Goal: Task Accomplishment & Management: Use online tool/utility

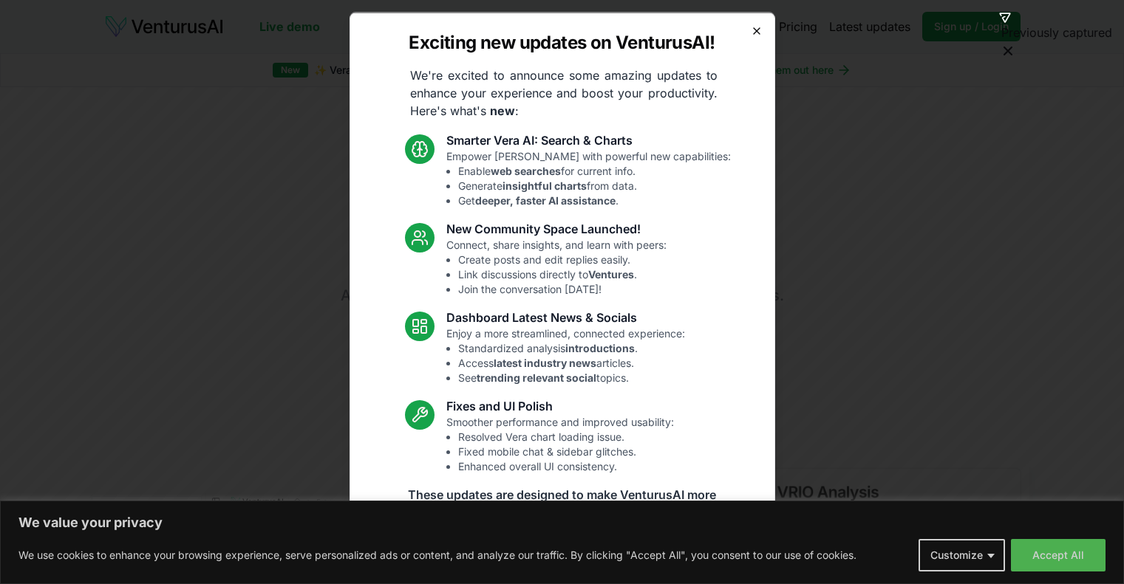
click at [751, 30] on icon "button" at bounding box center [757, 30] width 12 height 12
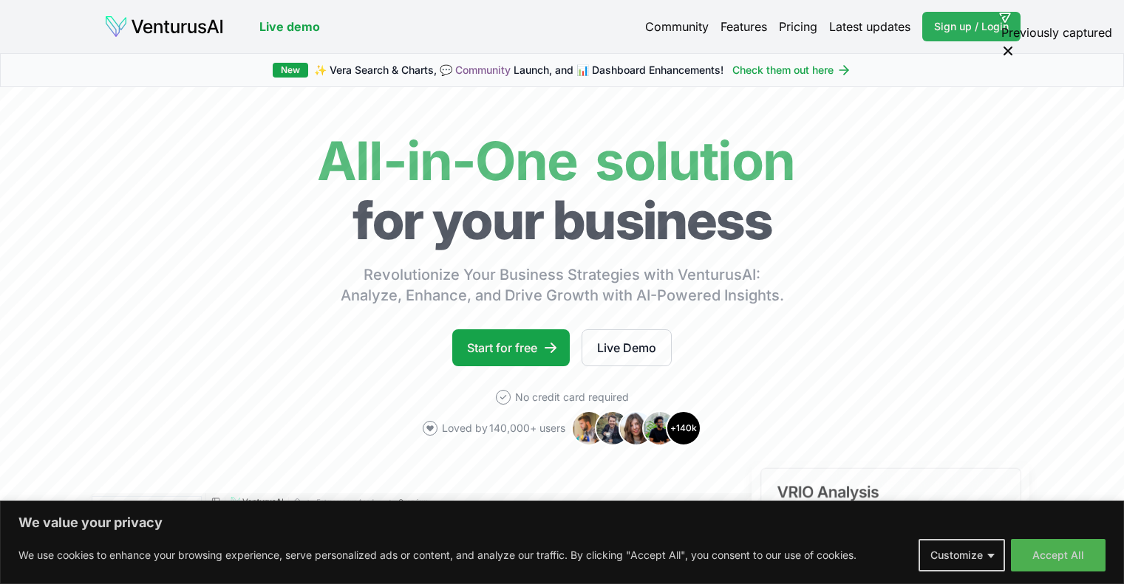
click at [950, 29] on span "Sign up / Login" at bounding box center [971, 26] width 75 height 15
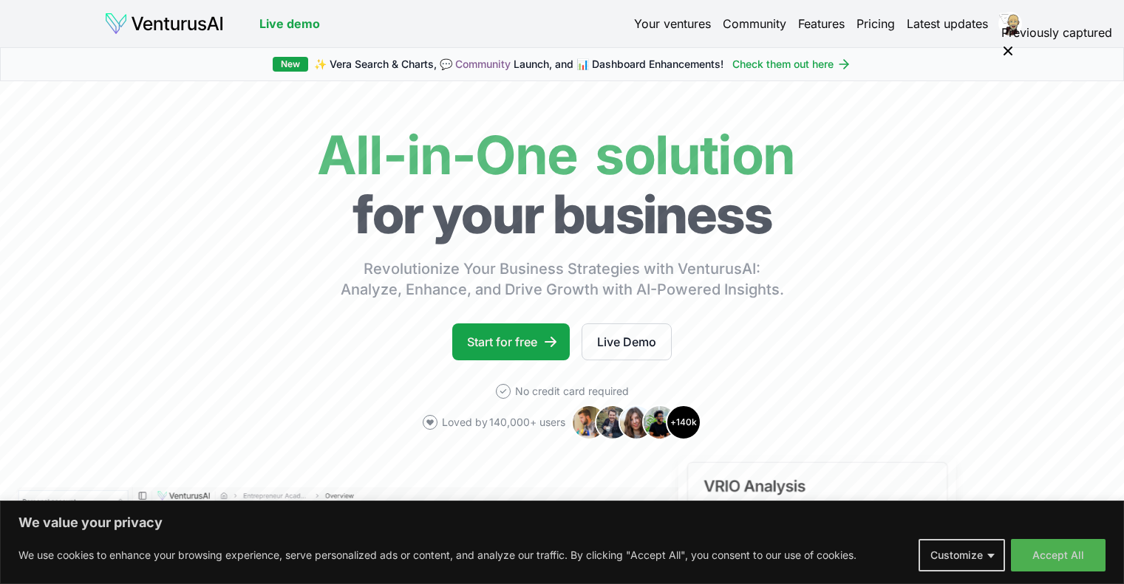
click at [669, 18] on link "Your ventures" at bounding box center [672, 24] width 77 height 18
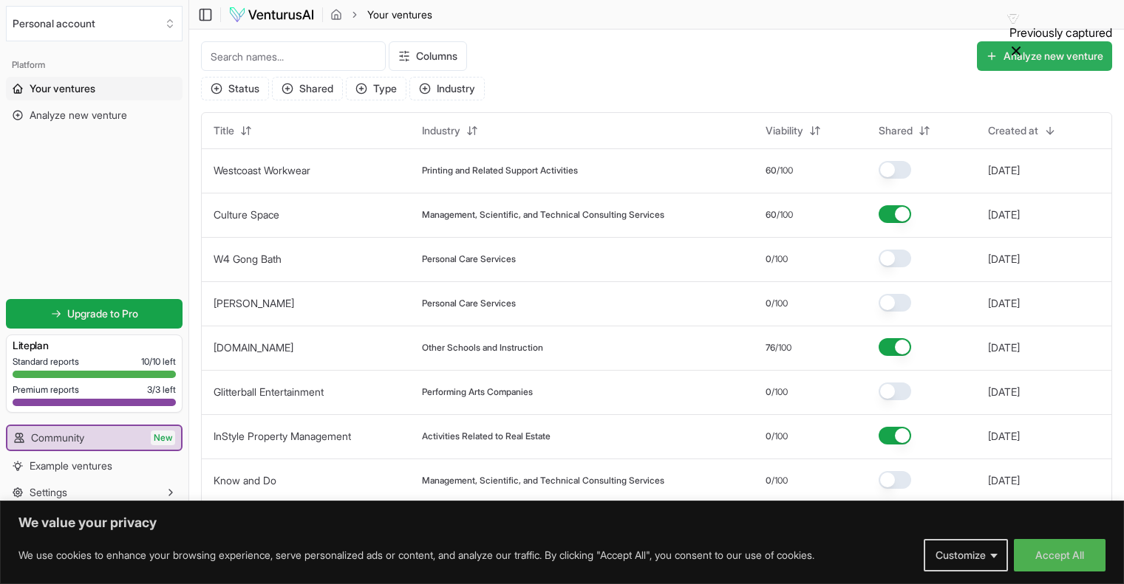
click at [1038, 55] on button "Analyze new venture" at bounding box center [1044, 56] width 135 height 30
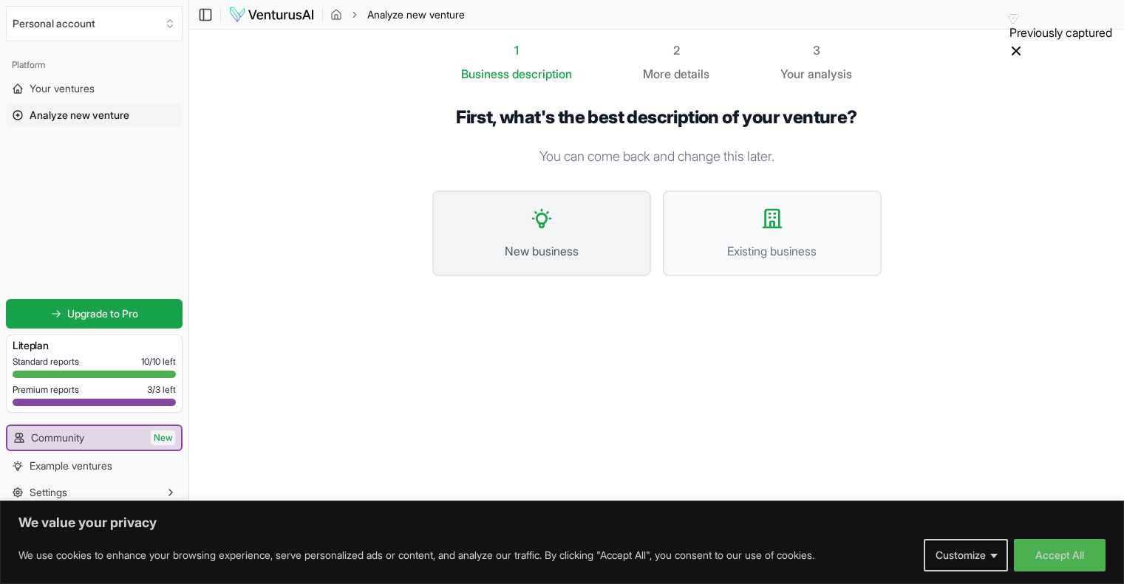
click at [545, 208] on icon at bounding box center [542, 219] width 24 height 24
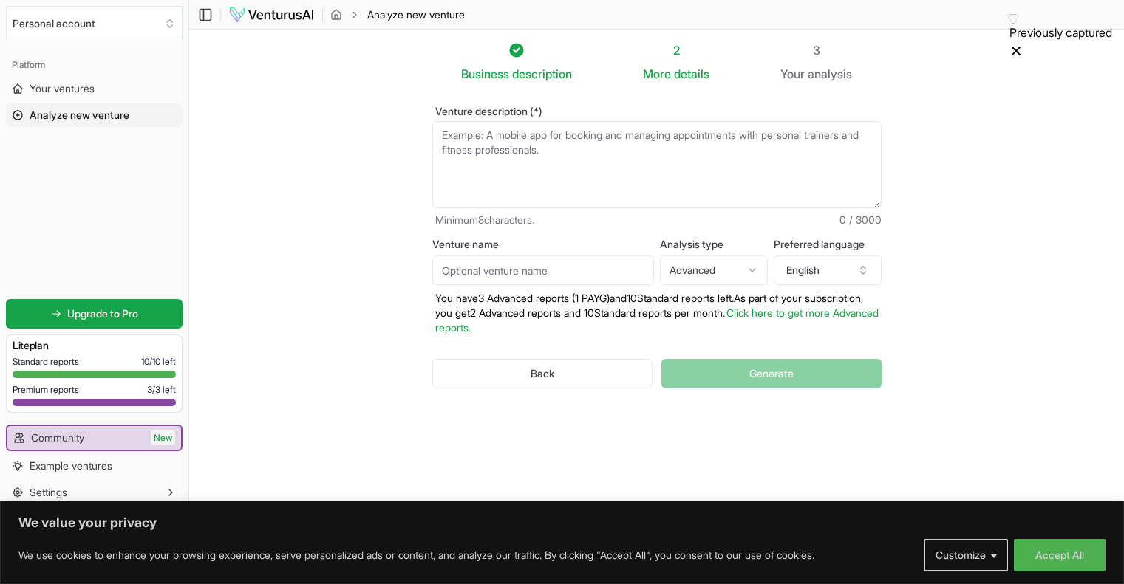
click at [531, 146] on textarea "Venture description (*)" at bounding box center [656, 164] width 449 height 87
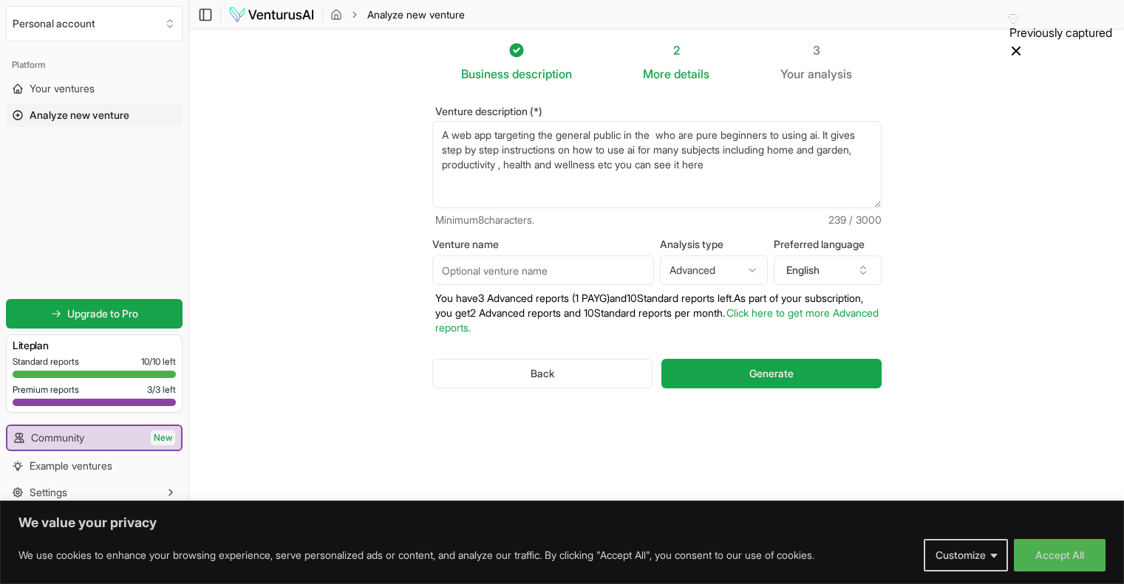
paste textarea "[URL][DOMAIN_NAME]"
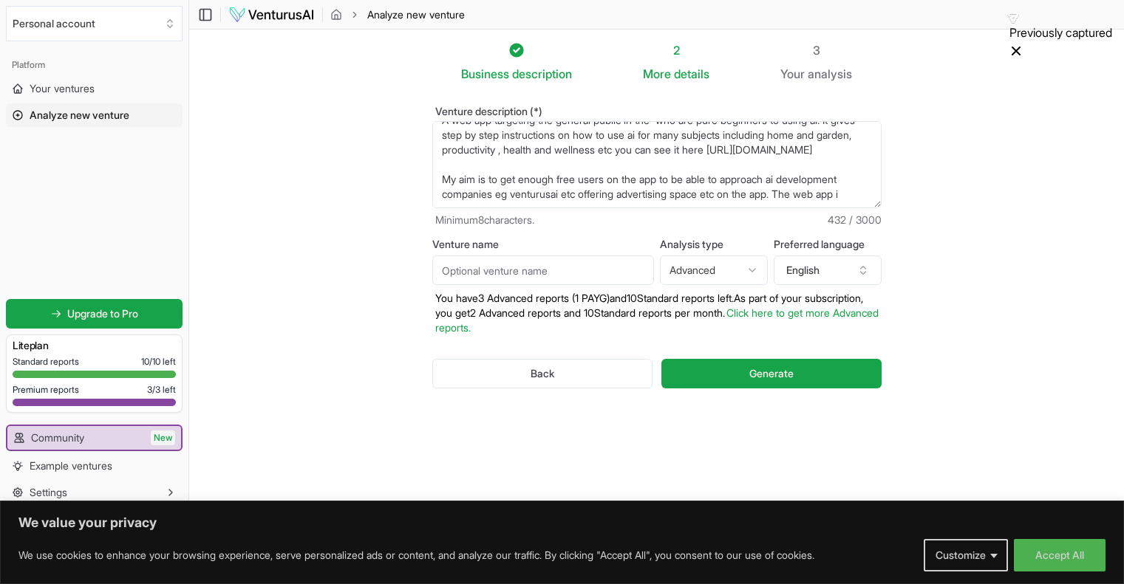
scroll to position [37, 0]
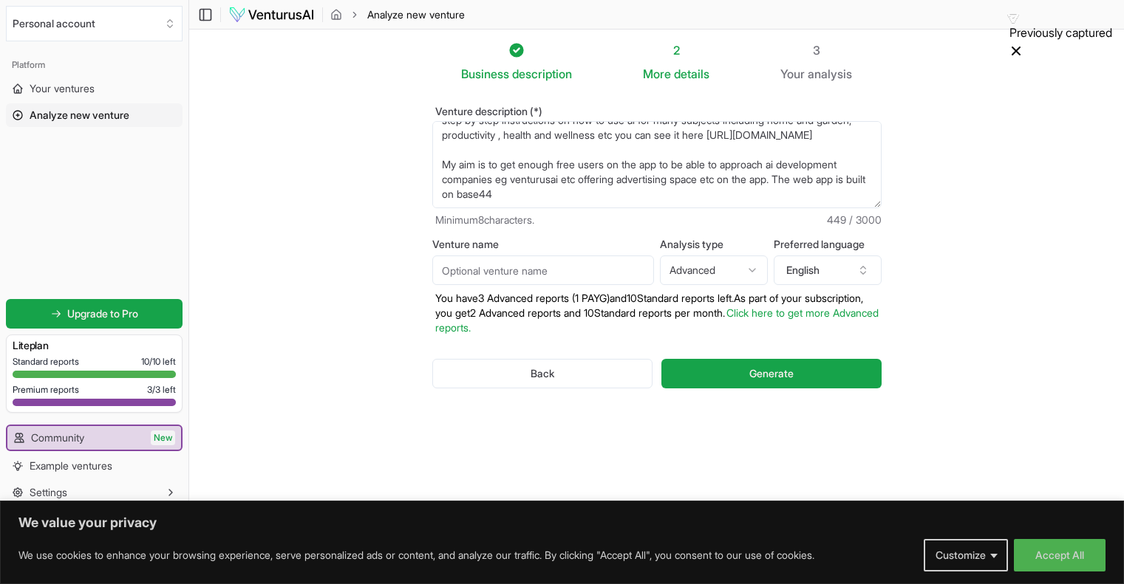
type textarea "A web app targeting the general public in the who are pure beginners to using a…"
click at [561, 275] on input "Venture name" at bounding box center [543, 271] width 222 height 30
type input "AI Playground"
click at [691, 272] on html "We value your privacy We use cookies to enhance your browsing experience, serve…" at bounding box center [562, 292] width 1124 height 584
select select "standard"
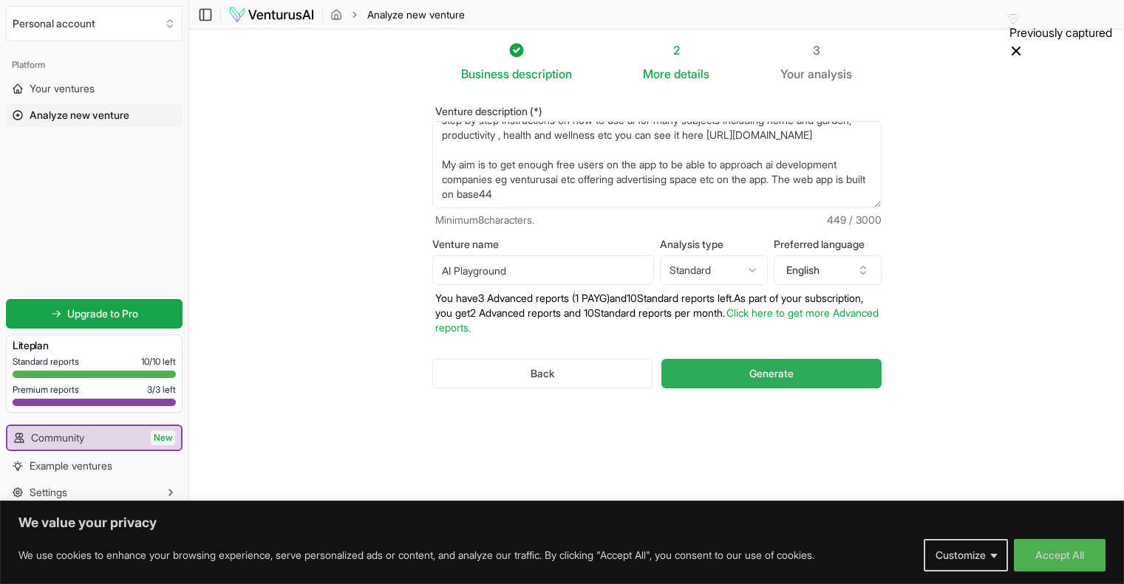
click at [727, 375] on button "Generate" at bounding box center [770, 374] width 219 height 30
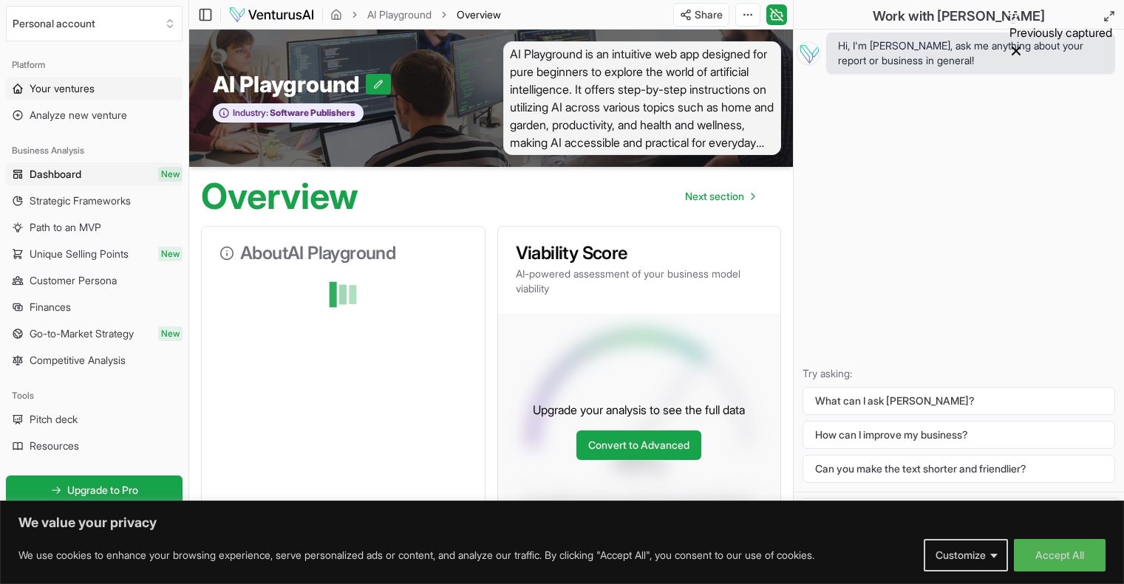
click at [79, 92] on span "Your ventures" at bounding box center [62, 88] width 65 height 15
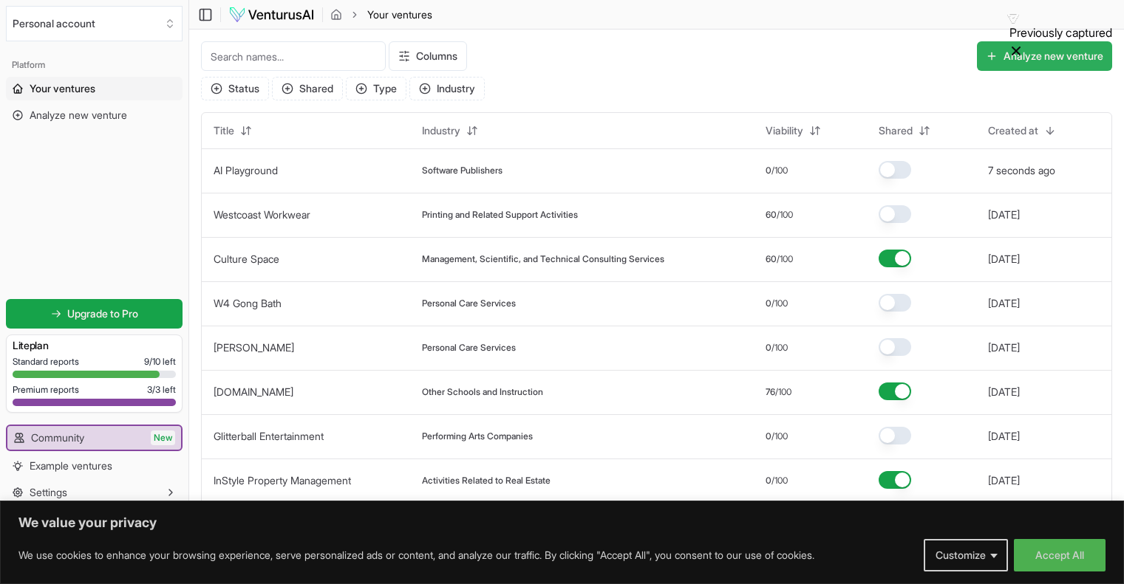
click at [1050, 50] on button "Analyze new venture" at bounding box center [1044, 56] width 135 height 30
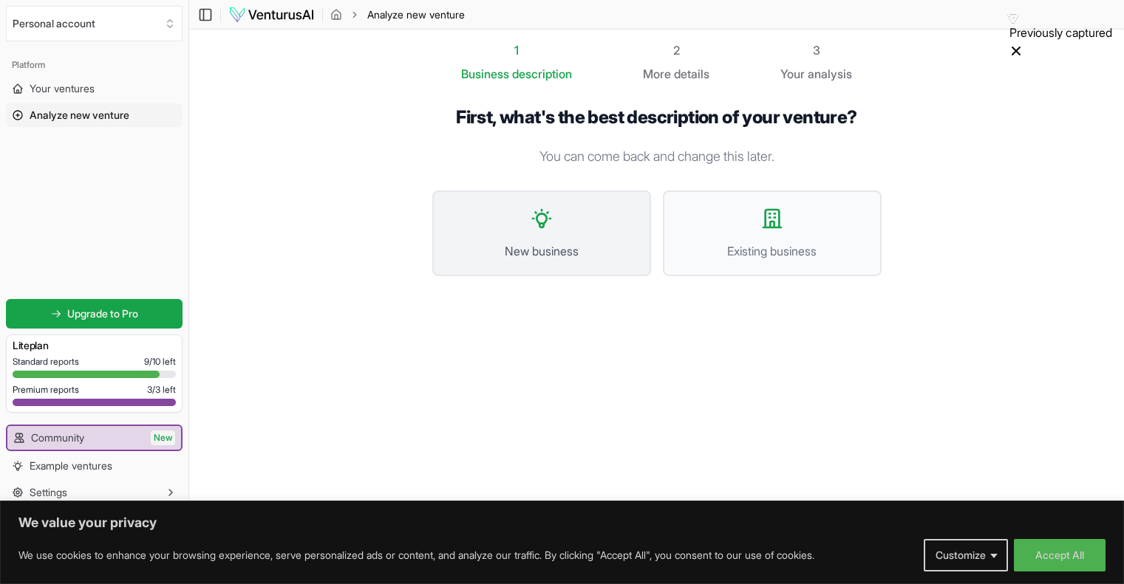
click at [515, 217] on button "New business" at bounding box center [541, 234] width 219 height 86
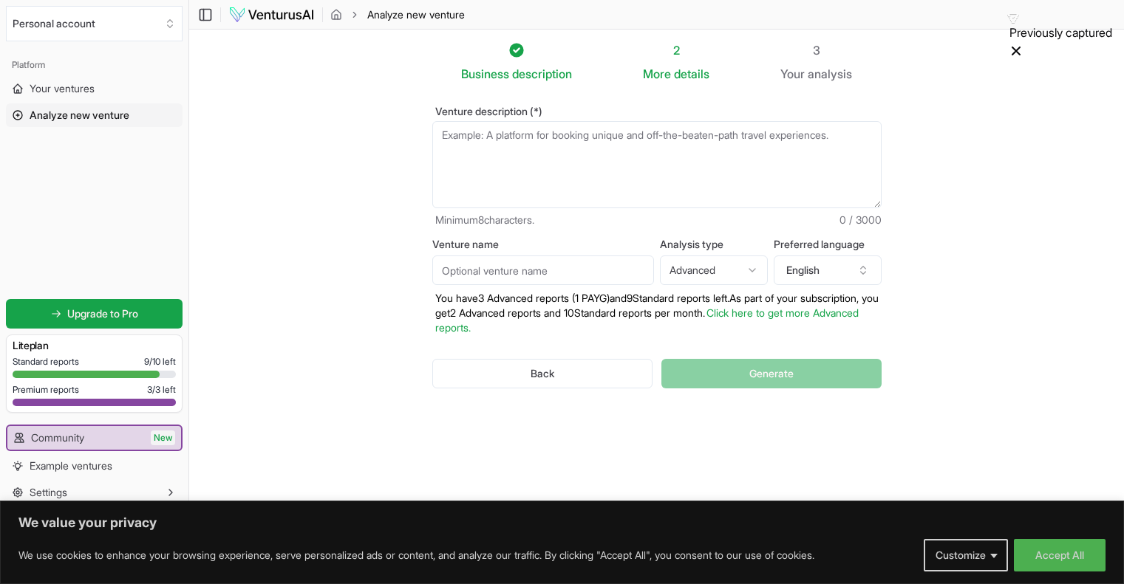
click at [520, 147] on textarea "Venture description (*)" at bounding box center [656, 164] width 449 height 87
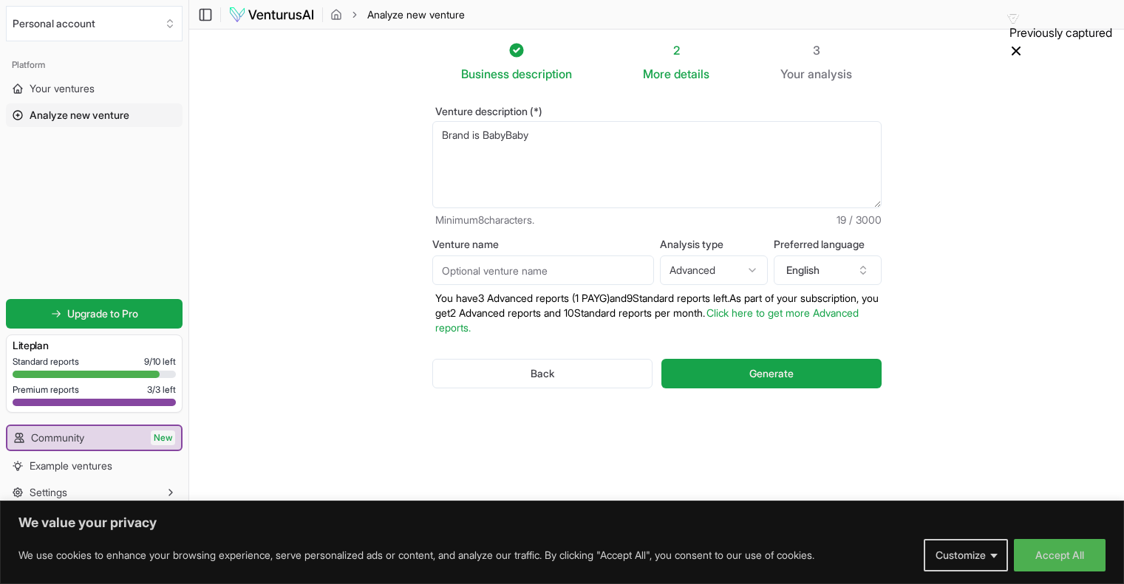
paste textarea "Your trusted guide from discovery to delivery. BabyBaby supports first-time par…"
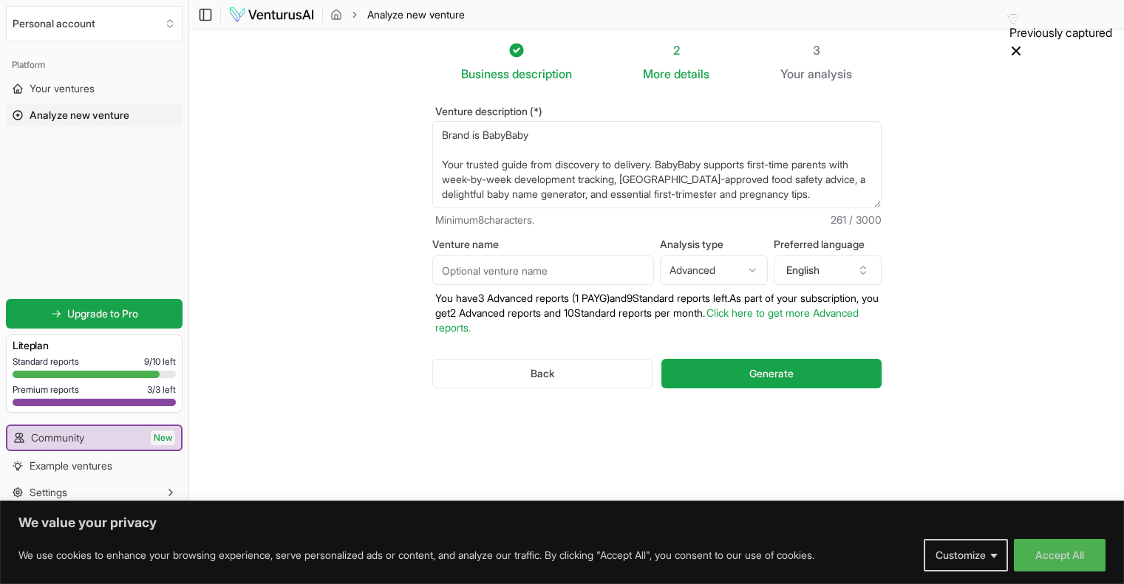
scroll to position [28, 0]
click at [840, 166] on textarea "Brand is BabyBaby Your trusted guide from discovery to delivery. BabyBaby suppo…" at bounding box center [656, 164] width 449 height 87
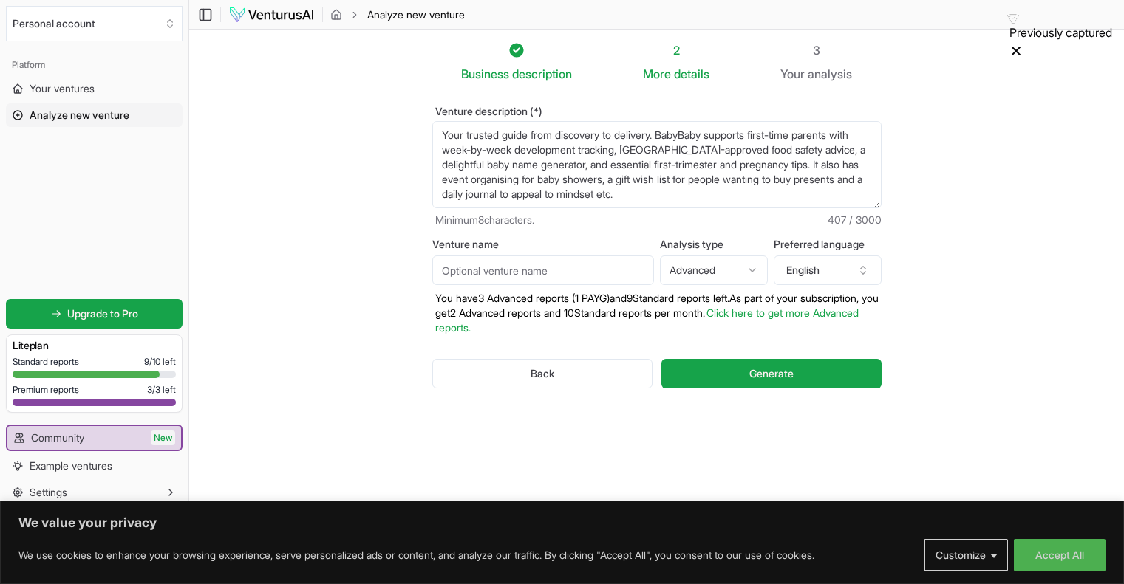
scroll to position [52, 0]
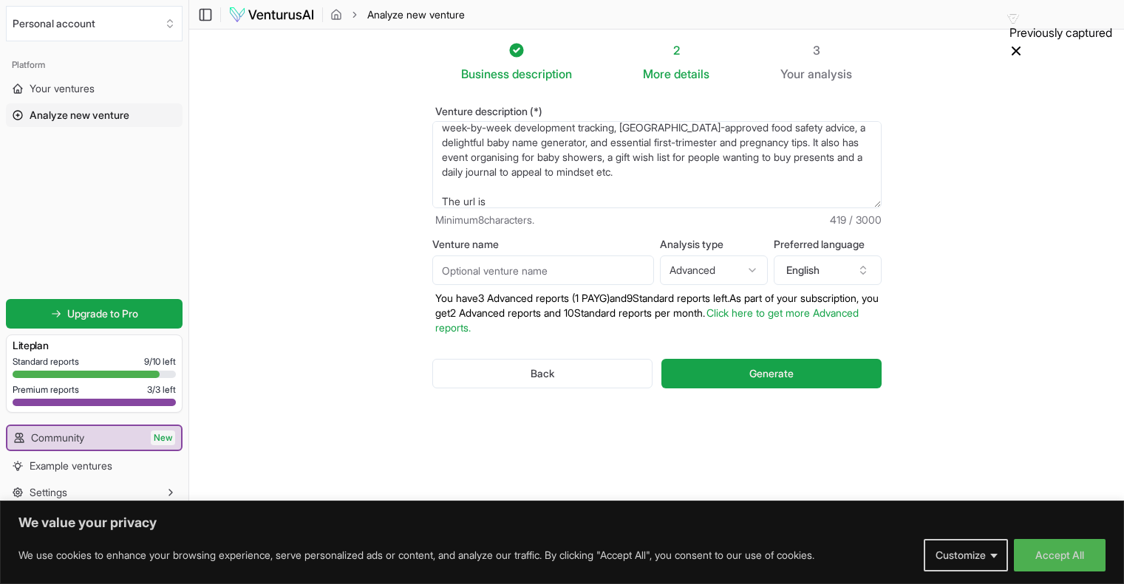
paste textarea "[URL][DOMAIN_NAME]"
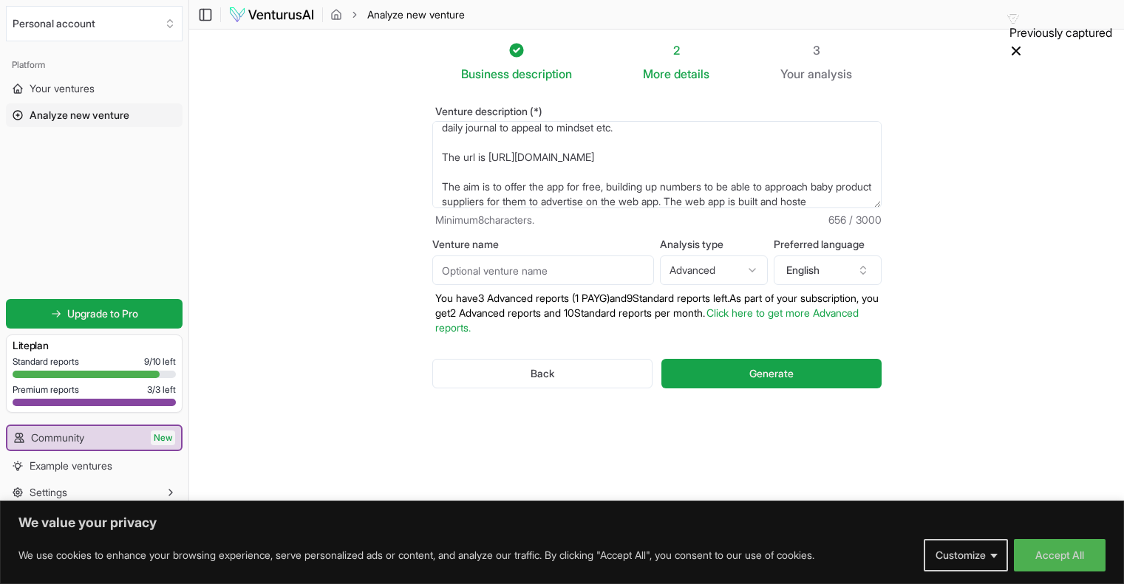
scroll to position [111, 0]
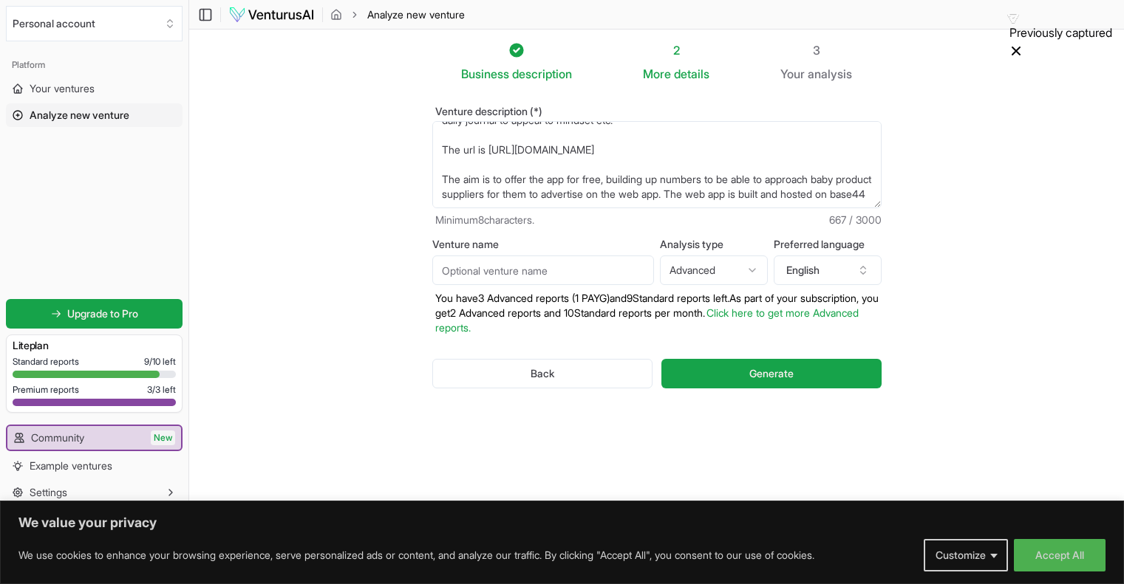
type textarea "Brand is BabyBaby Your trusted guide from discovery to delivery. BabyBaby suppo…"
click at [554, 270] on input "Venture name" at bounding box center [543, 271] width 222 height 30
type input "Baby Baby"
click at [692, 269] on html "We value your privacy We use cookies to enhance your browsing experience, serve…" at bounding box center [562, 292] width 1124 height 584
select select "standard"
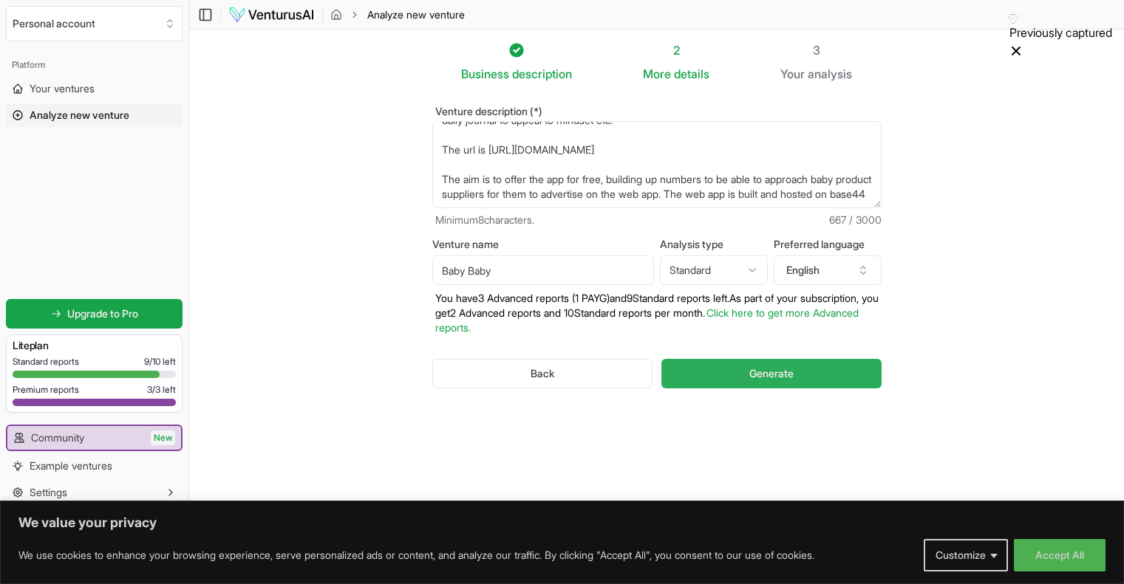
click at [742, 380] on button "Generate" at bounding box center [770, 374] width 219 height 30
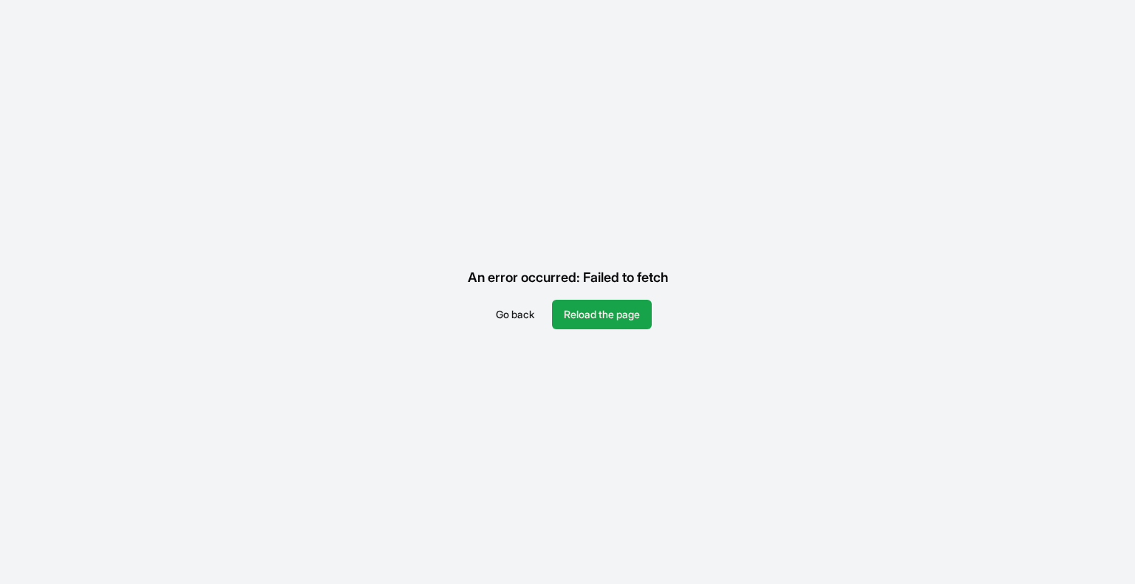
click at [523, 311] on button "Go back" at bounding box center [515, 315] width 62 height 30
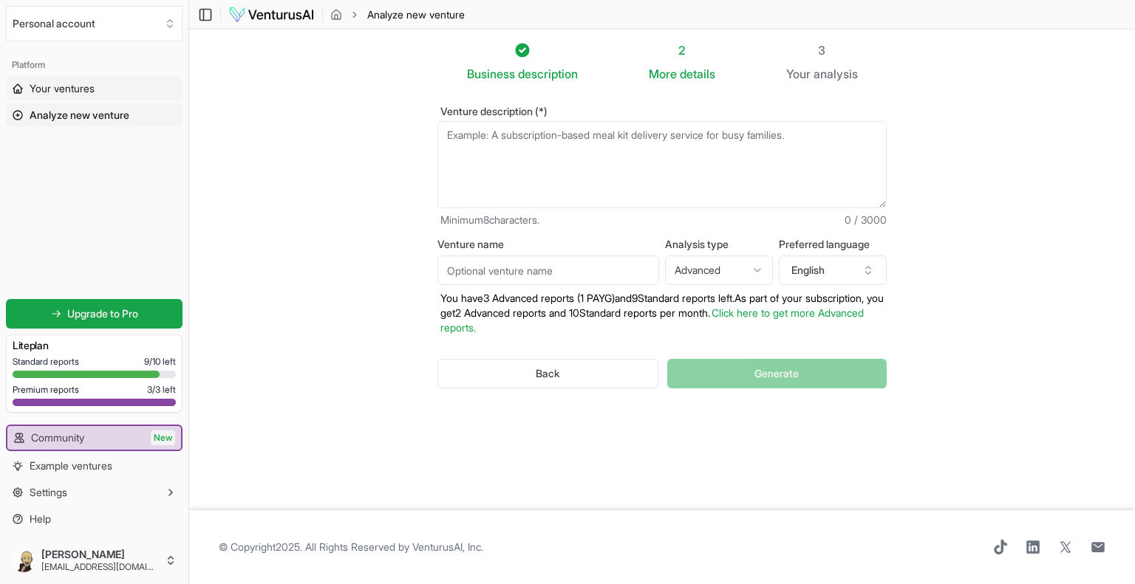
click at [79, 86] on span "Your ventures" at bounding box center [62, 88] width 65 height 15
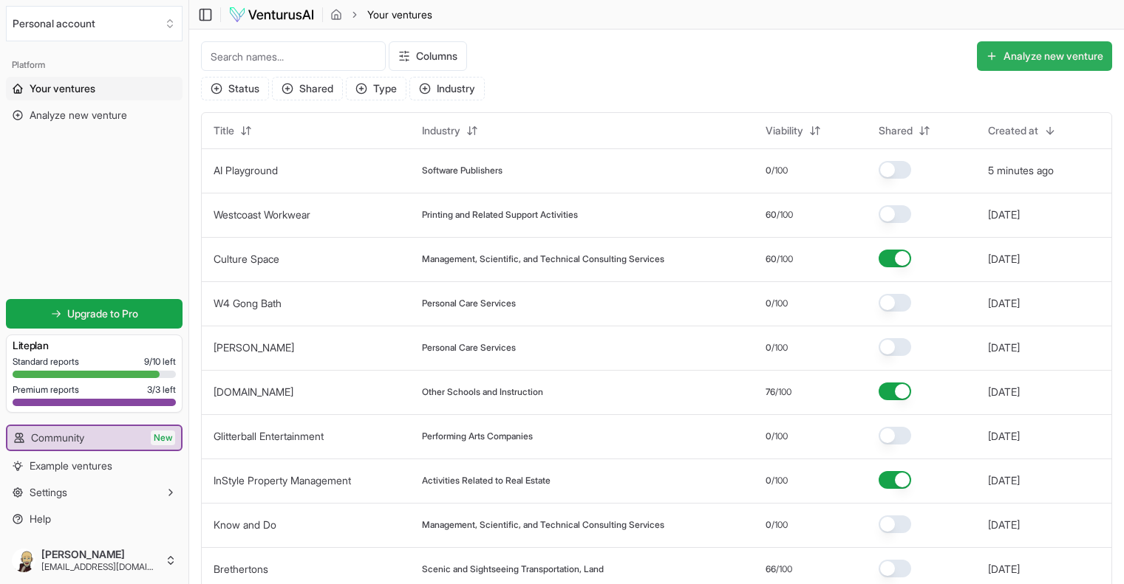
click at [1019, 49] on button "Analyze new venture" at bounding box center [1044, 56] width 135 height 30
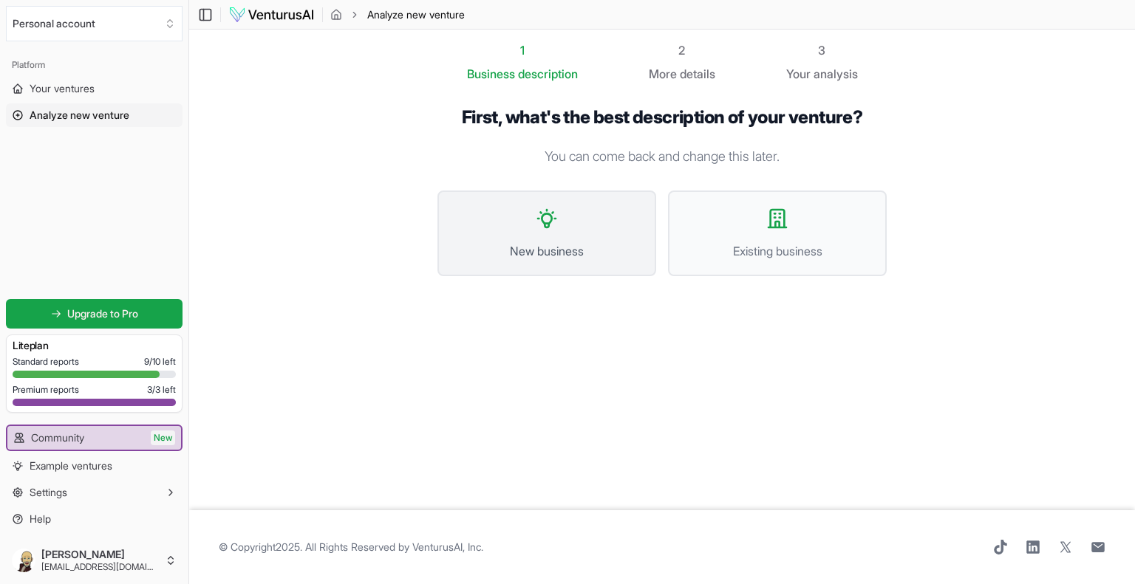
click at [618, 226] on button "New business" at bounding box center [546, 234] width 219 height 86
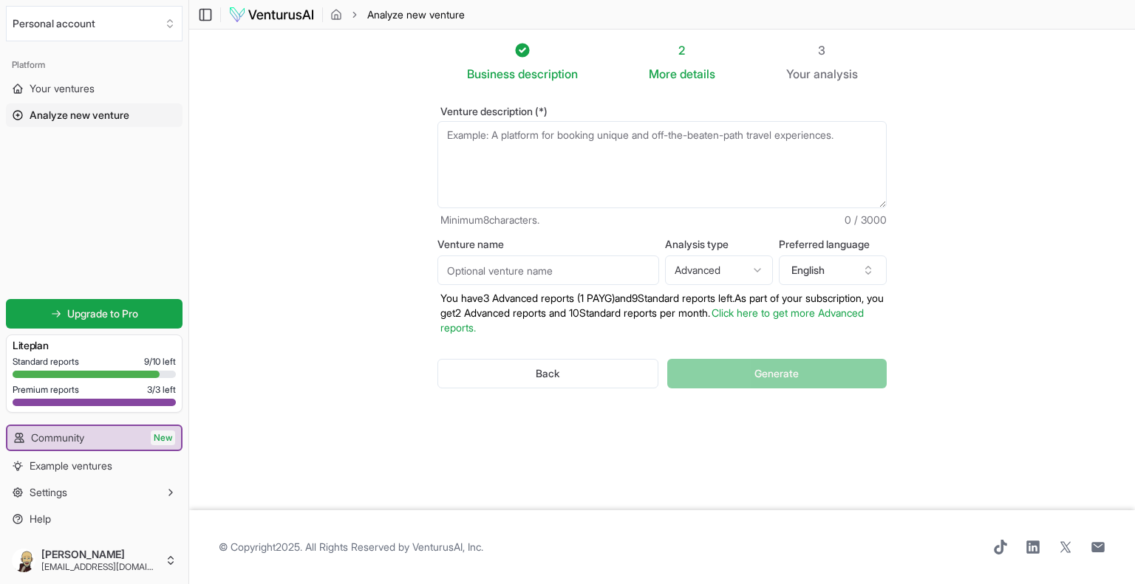
click at [547, 140] on textarea "Venture description (*)" at bounding box center [661, 164] width 449 height 87
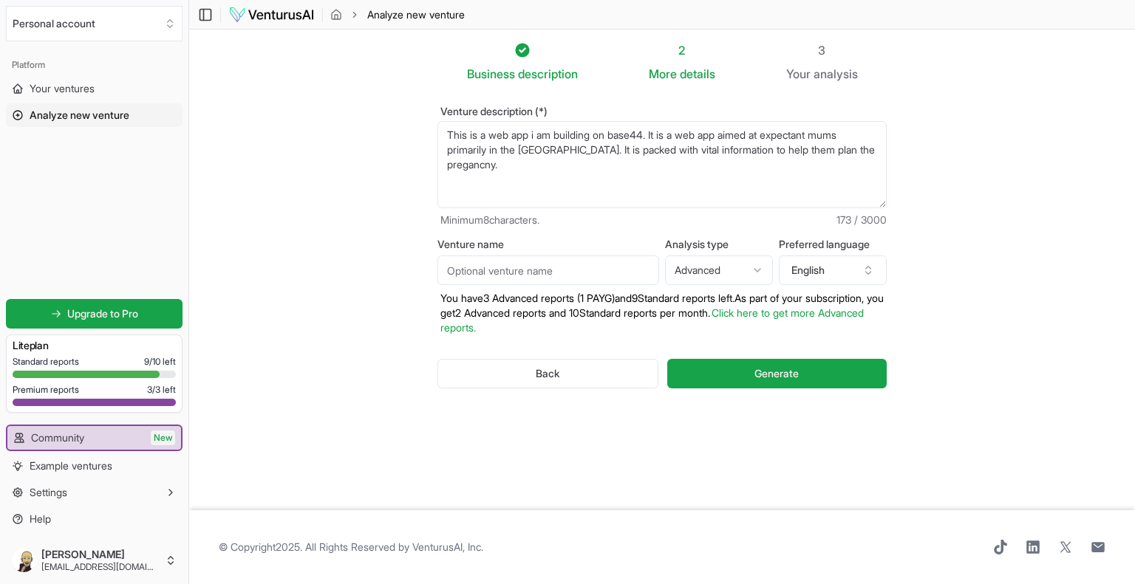
paste textarea "Your trusted guide from discovery to delivery. BabyBaby supports first-time par…"
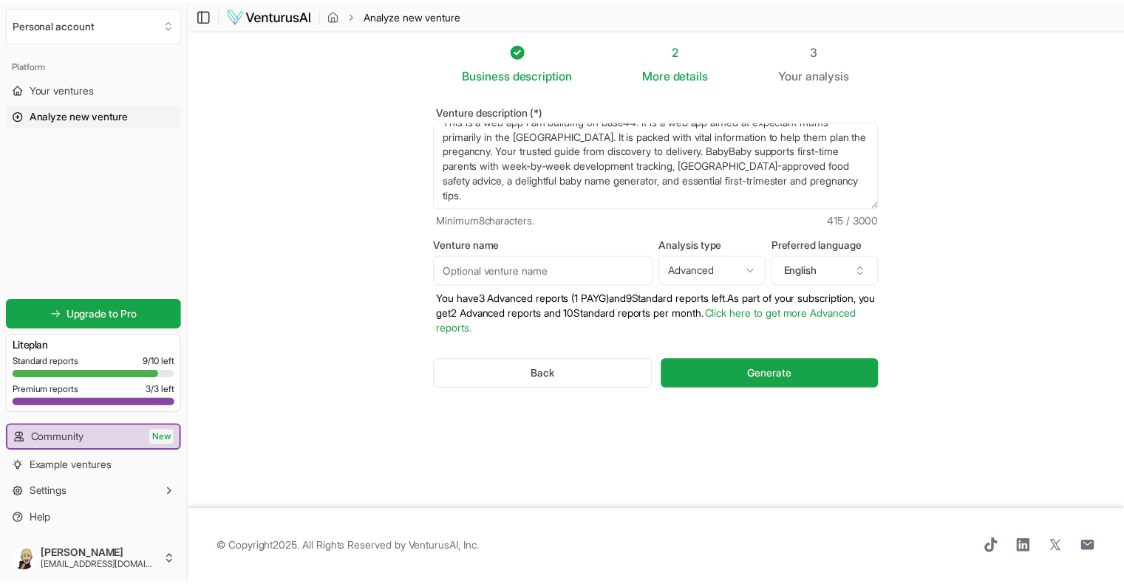
scroll to position [33, 0]
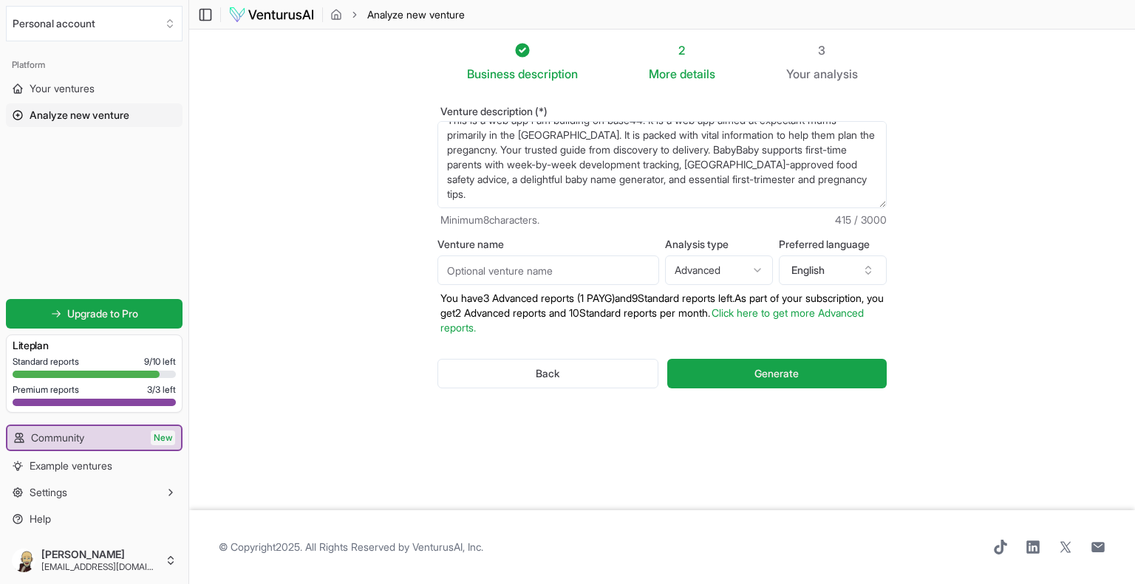
click at [851, 160] on textarea "This is a web app i am building on base44. It is a web app aimed at expectant m…" at bounding box center [661, 164] width 449 height 87
click at [474, 175] on textarea "This is a web app i am building on base44. It is a web app aimed at expectant m…" at bounding box center [661, 164] width 449 height 87
click at [503, 174] on textarea "This is a web app i am building on base44. It is a web app aimed at expectant m…" at bounding box center [661, 164] width 449 height 87
paste textarea "[URL][DOMAIN_NAME]"
type textarea "This is a web app i am building on base44. It is a web app aimed at expectant m…"
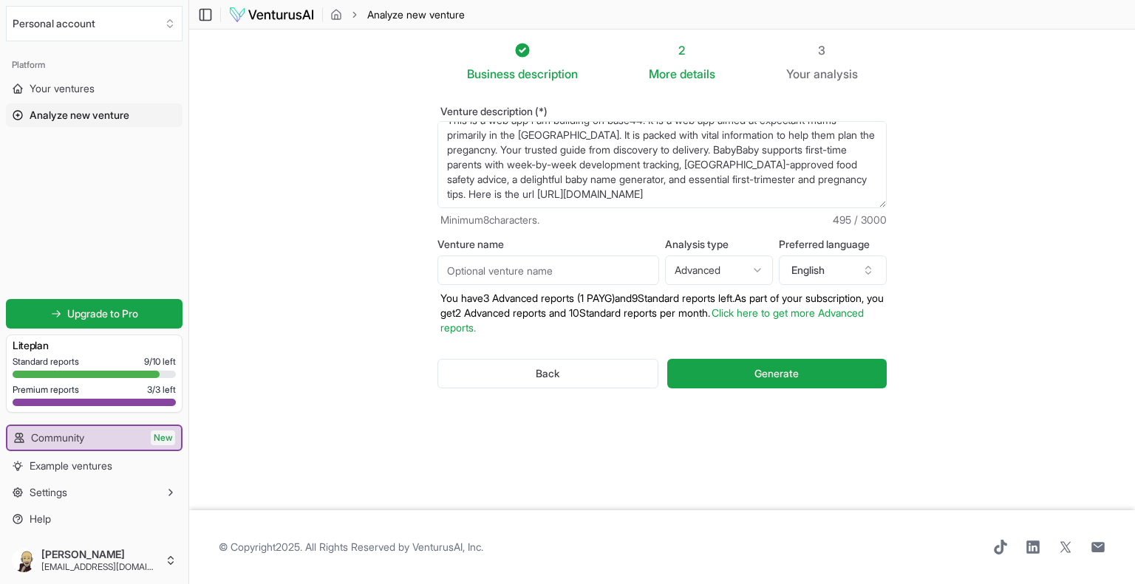
click at [536, 262] on input "Venture name" at bounding box center [548, 271] width 222 height 30
type input "Baby Baby"
click at [694, 274] on html "Personal account Platform Your ventures Analyze new venture Get started for fre…" at bounding box center [567, 292] width 1135 height 584
select select "standard"
click at [728, 372] on button "Generate" at bounding box center [776, 374] width 219 height 30
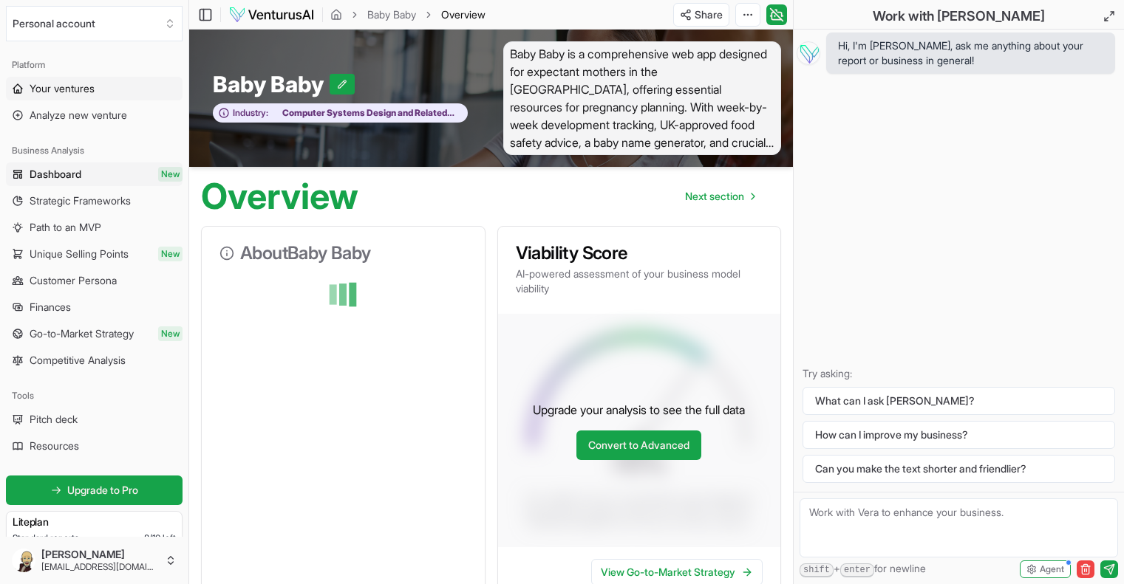
click at [84, 94] on span "Your ventures" at bounding box center [62, 88] width 65 height 15
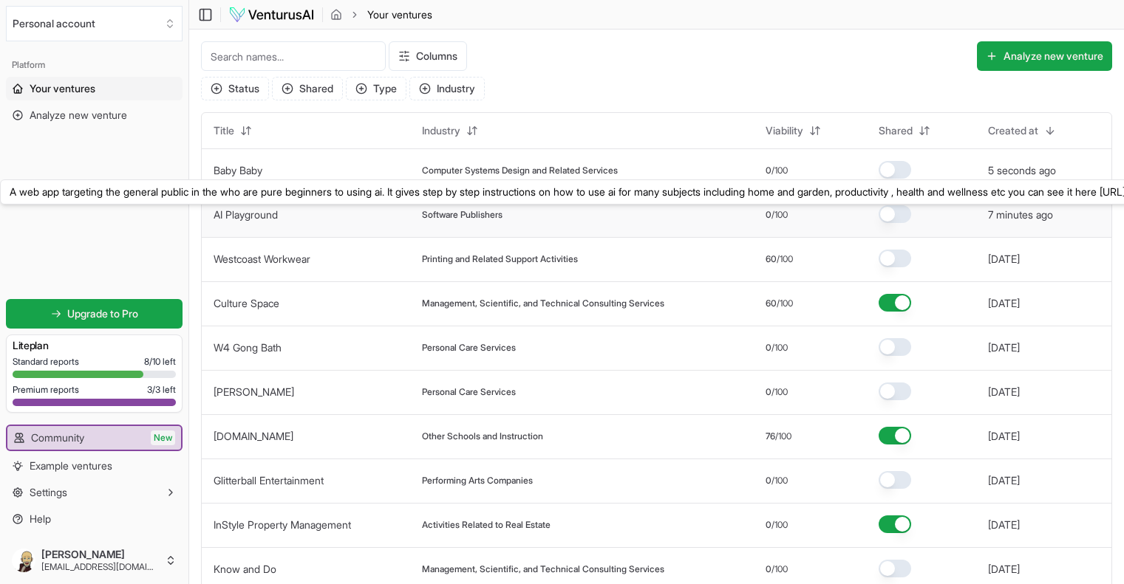
click at [250, 208] on button "AI Playground" at bounding box center [245, 215] width 64 height 15
click at [256, 216] on link "AI Playground" at bounding box center [245, 214] width 64 height 13
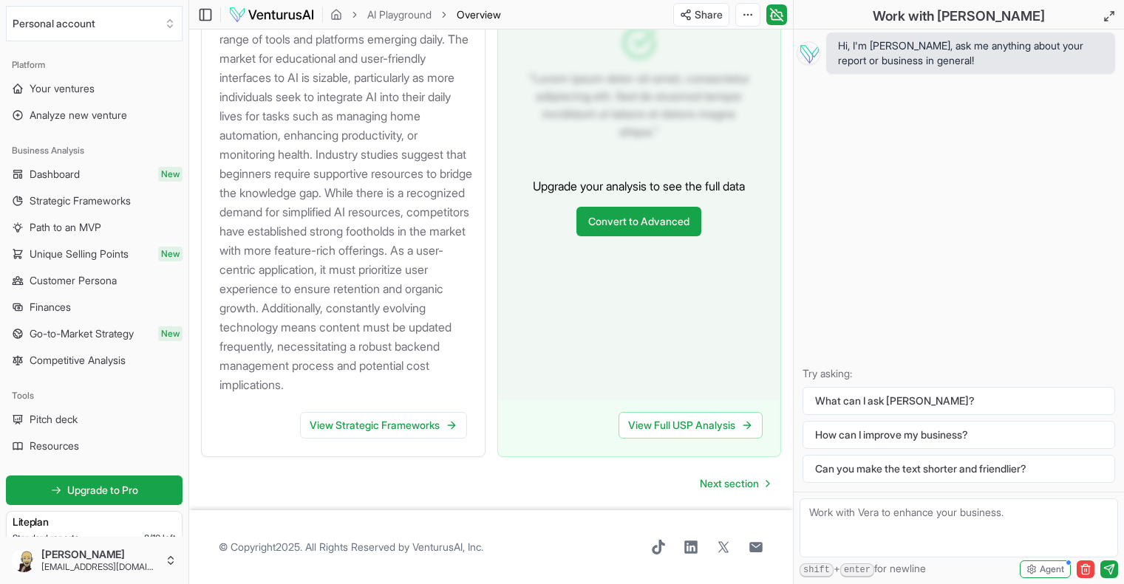
scroll to position [1792, 0]
click at [386, 430] on link "View Strategic Frameworks" at bounding box center [383, 425] width 167 height 27
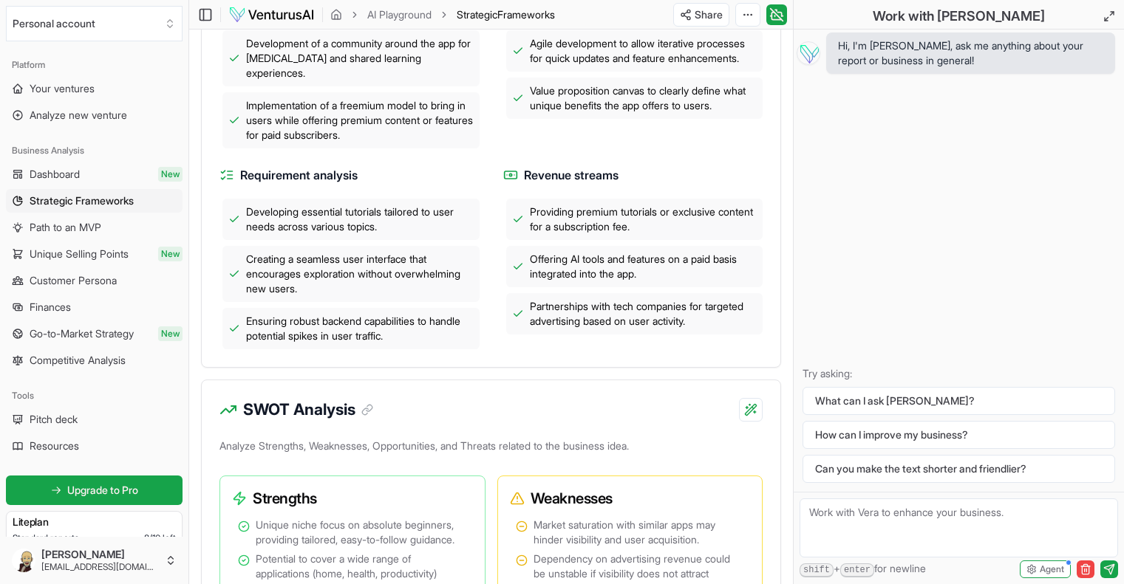
scroll to position [686, 0]
click at [53, 109] on span "Analyze new venture" at bounding box center [79, 115] width 98 height 15
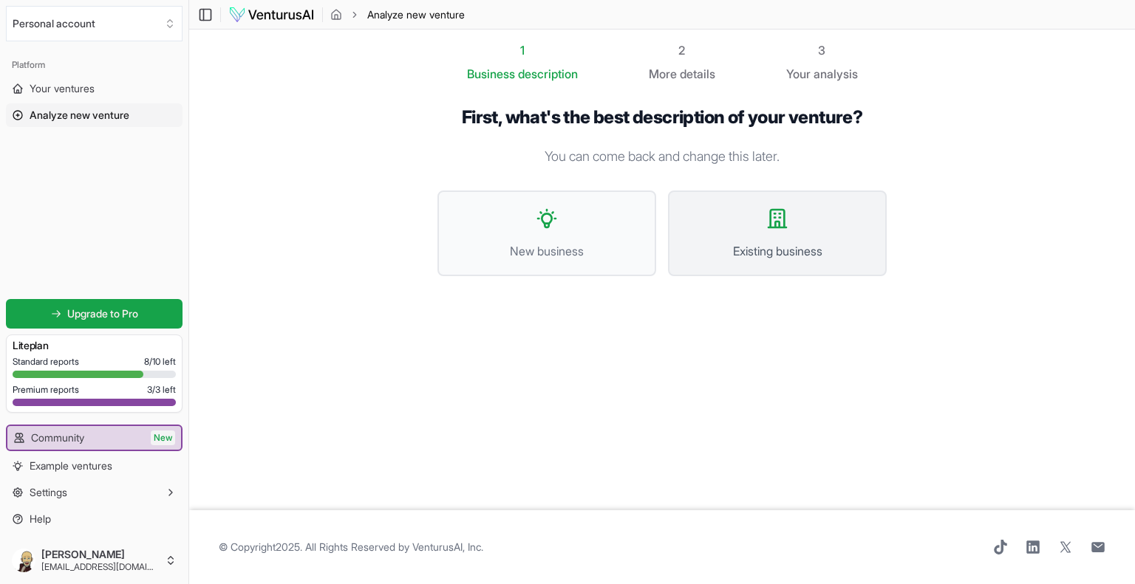
click at [701, 239] on button "Existing business" at bounding box center [777, 234] width 219 height 86
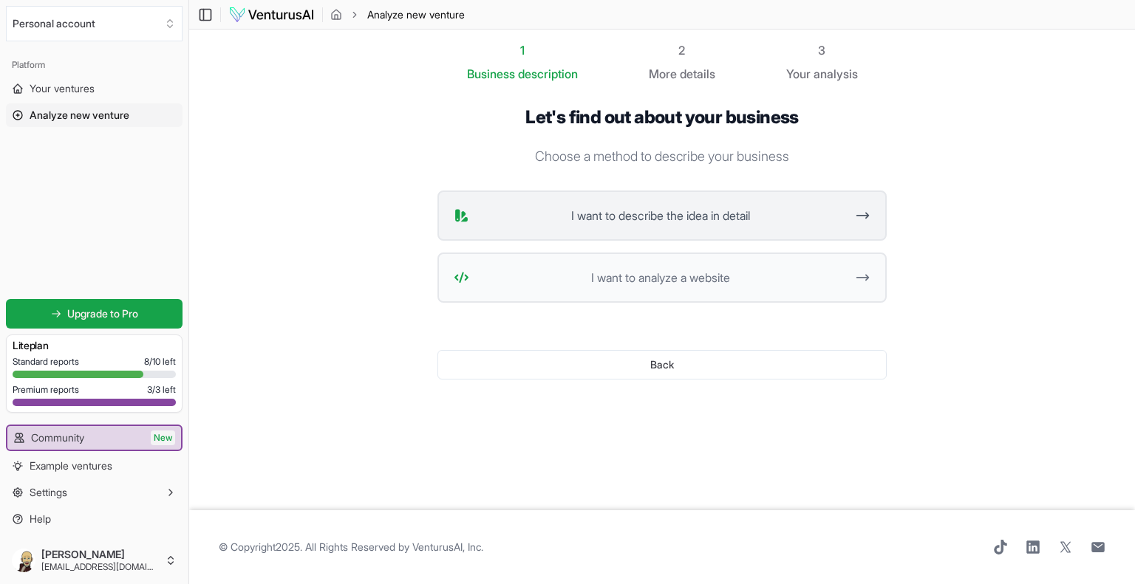
click at [643, 211] on span "I want to describe the idea in detail" at bounding box center [660, 216] width 370 height 18
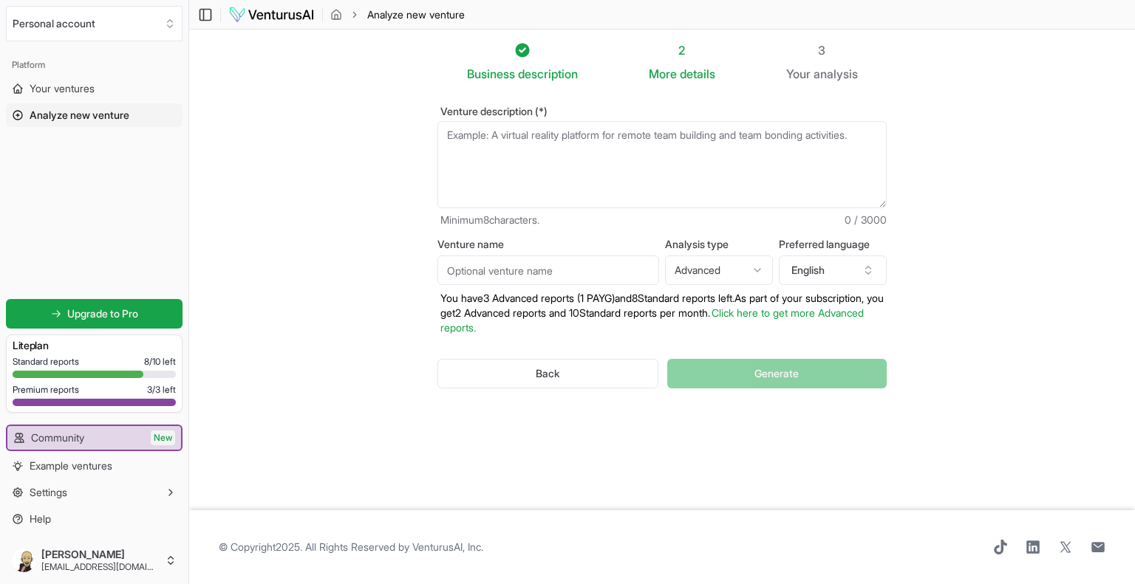
click at [547, 137] on textarea "Venture description (*)" at bounding box center [661, 164] width 449 height 87
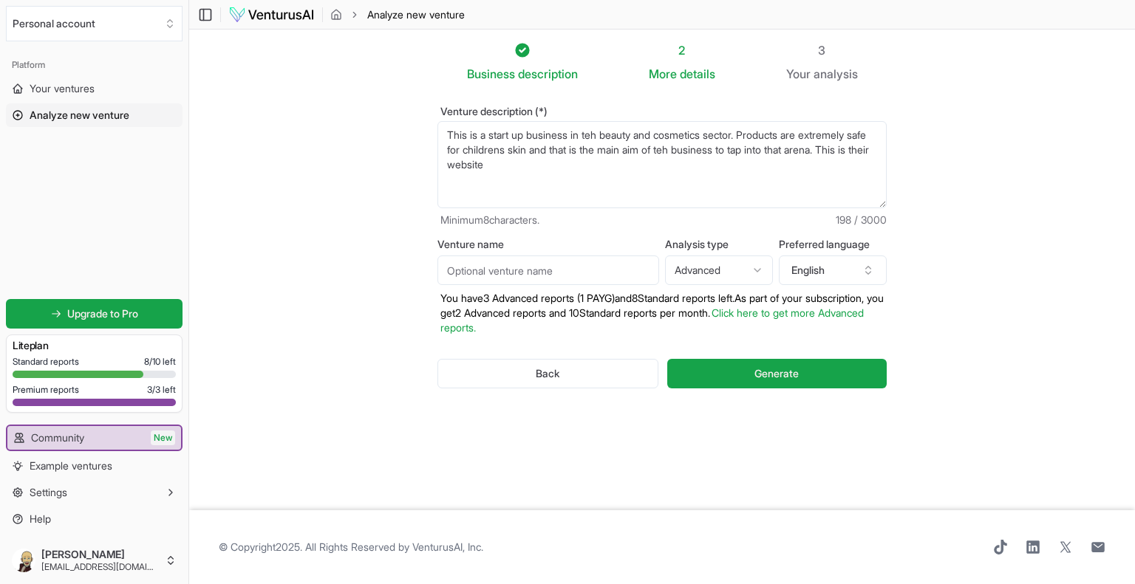
paste textarea "[URL][DOMAIN_NAME]"
type textarea "This is a start up business in teh beauty and cosmetics sector. Products are ex…"
click at [554, 269] on input "Venture name" at bounding box center [548, 271] width 222 height 30
type input "[PERSON_NAME]"
click at [697, 273] on html "Personal account Platform Your ventures Analyze new venture Get started for fre…" at bounding box center [567, 292] width 1135 height 584
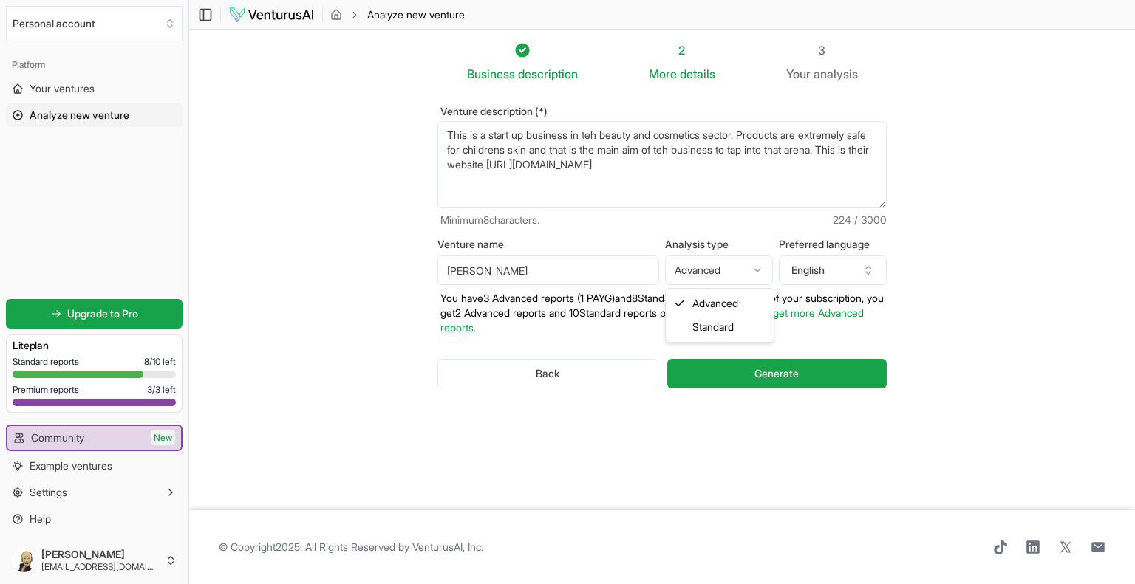
select select "standard"
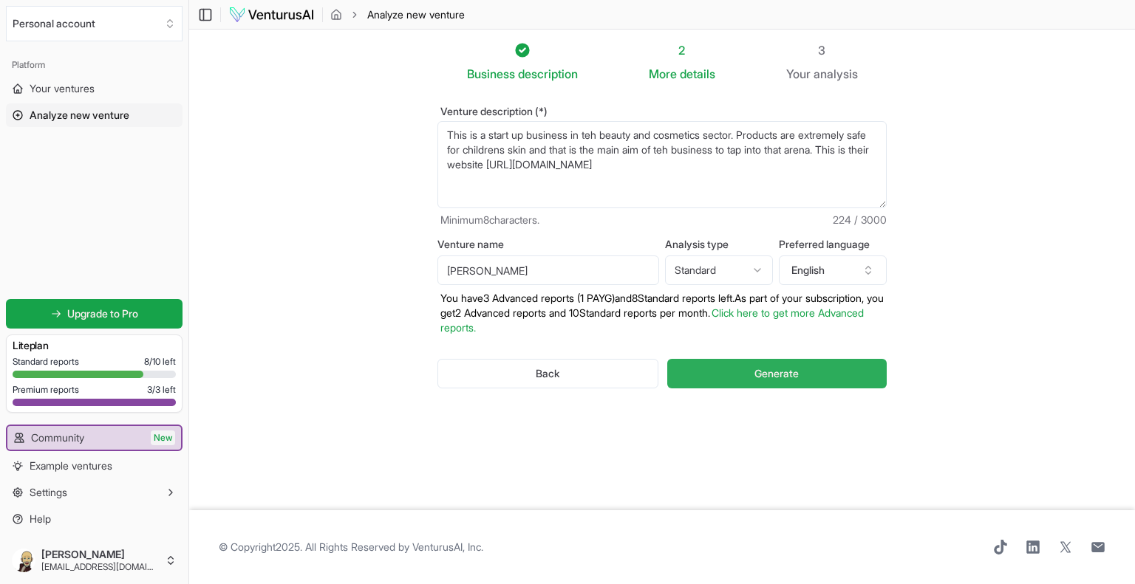
click at [729, 381] on button "Generate" at bounding box center [776, 374] width 219 height 30
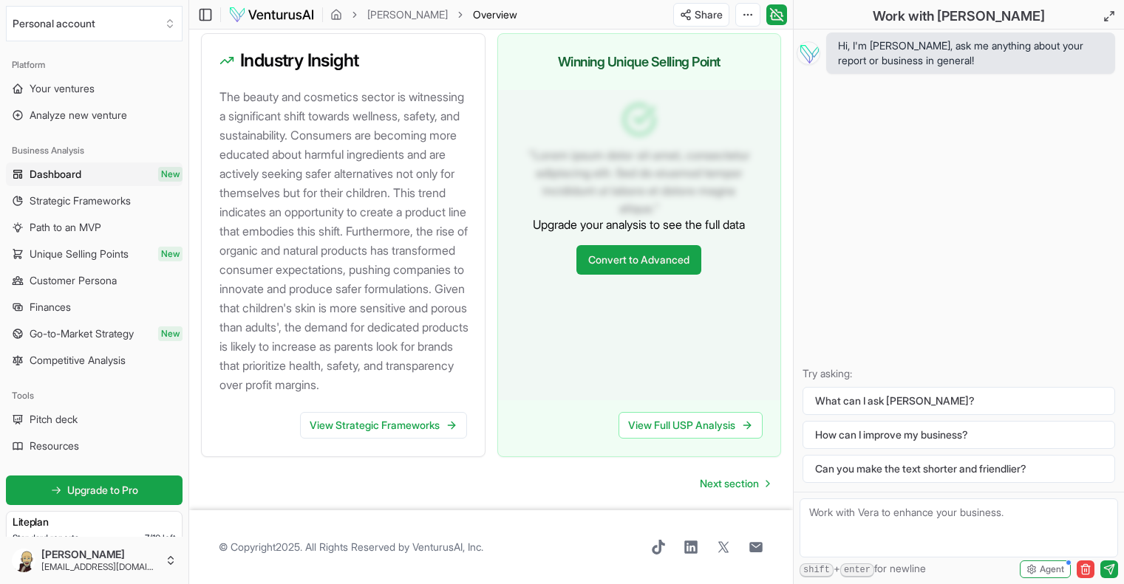
scroll to position [1627, 0]
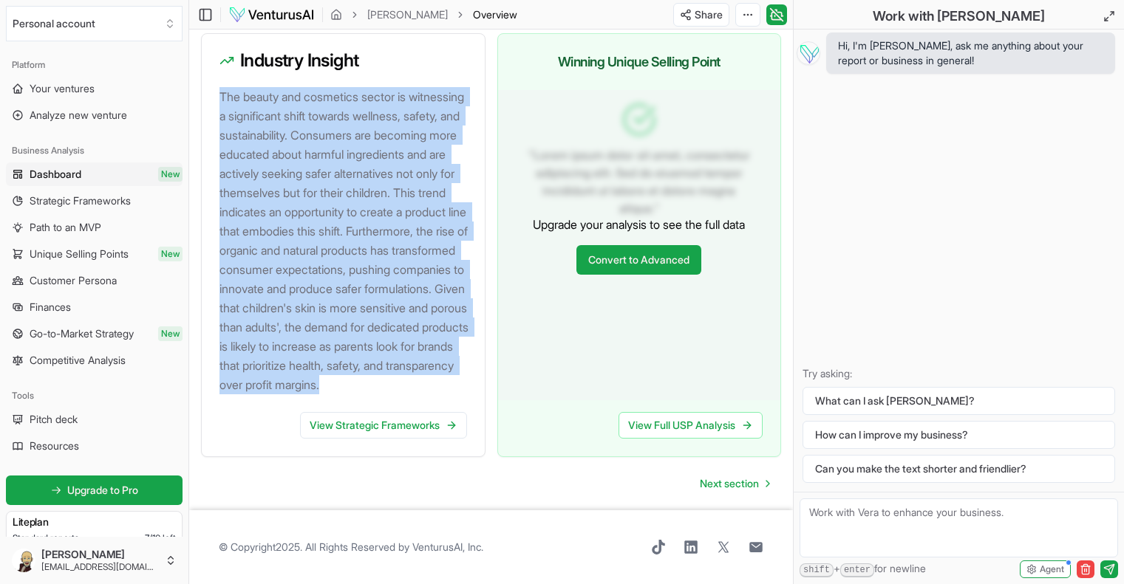
drag, startPoint x: 327, startPoint y: 427, endPoint x: 220, endPoint y: 96, distance: 347.6
click at [220, 96] on p "The beauty and cosmetics sector is witnessing a significant shift towards welln…" at bounding box center [345, 240] width 253 height 307
copy p "The beauty and cosmetics sector is witnessing a significant shift towards welln…"
click at [369, 439] on link "View Strategic Frameworks" at bounding box center [383, 425] width 167 height 27
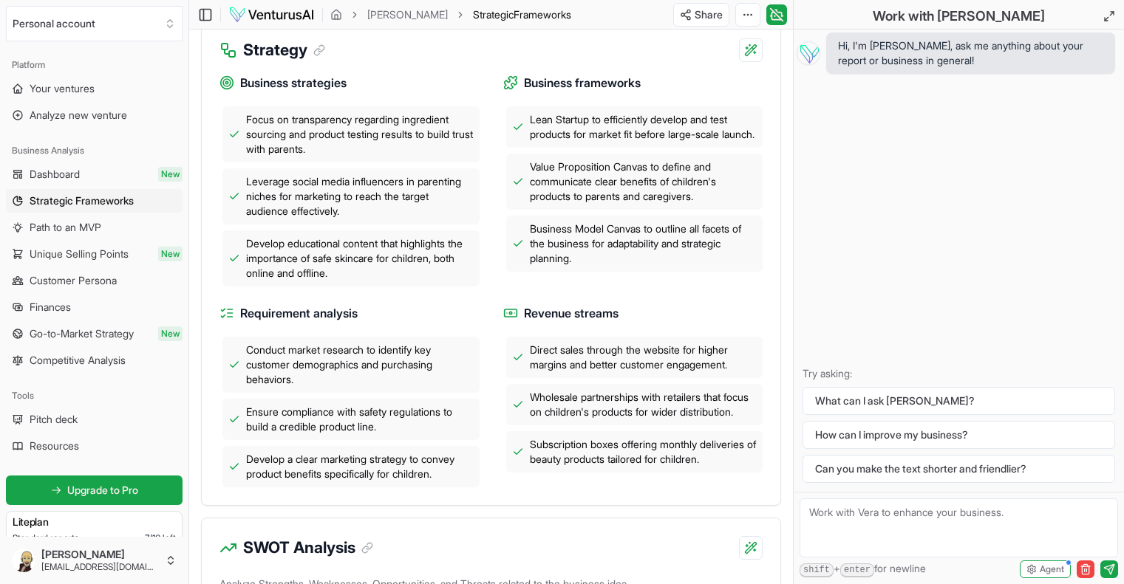
scroll to position [543, 0]
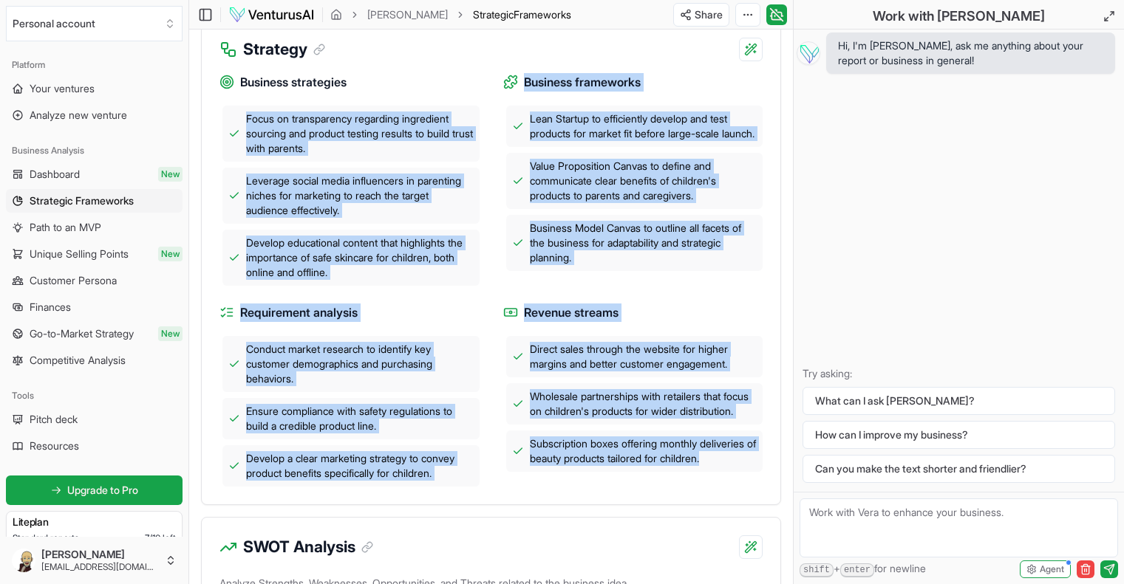
drag, startPoint x: 247, startPoint y: 117, endPoint x: 726, endPoint y: 469, distance: 594.4
click at [726, 469] on div "Business strategies Focus on transparency regarding ingredient sourcing and pro…" at bounding box center [490, 274] width 543 height 426
copy div "Focus on transparency regarding ingredient sourcing and product testing results…"
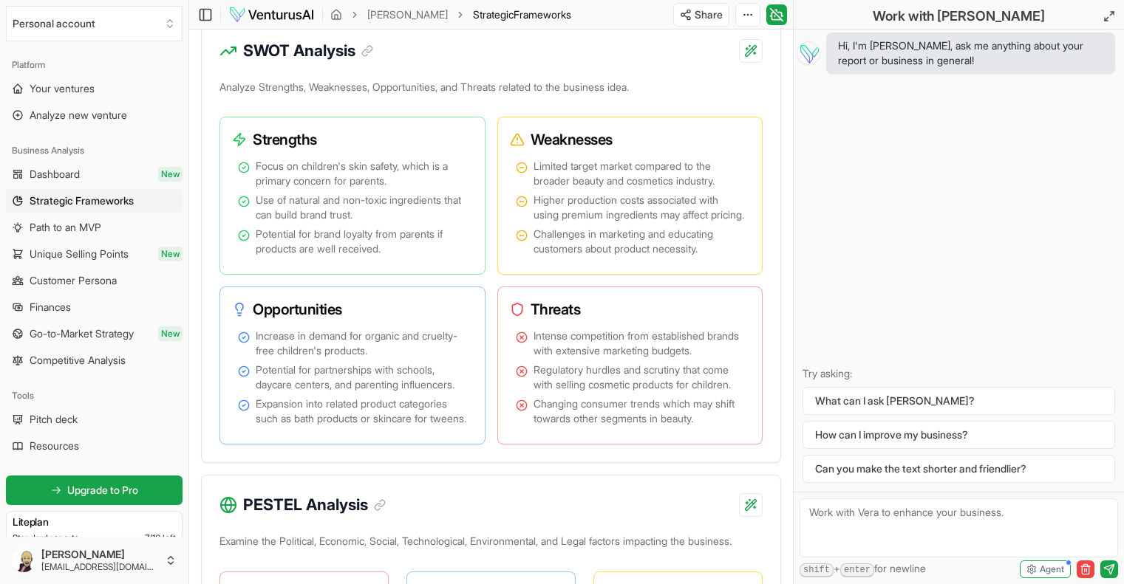
scroll to position [1040, 0]
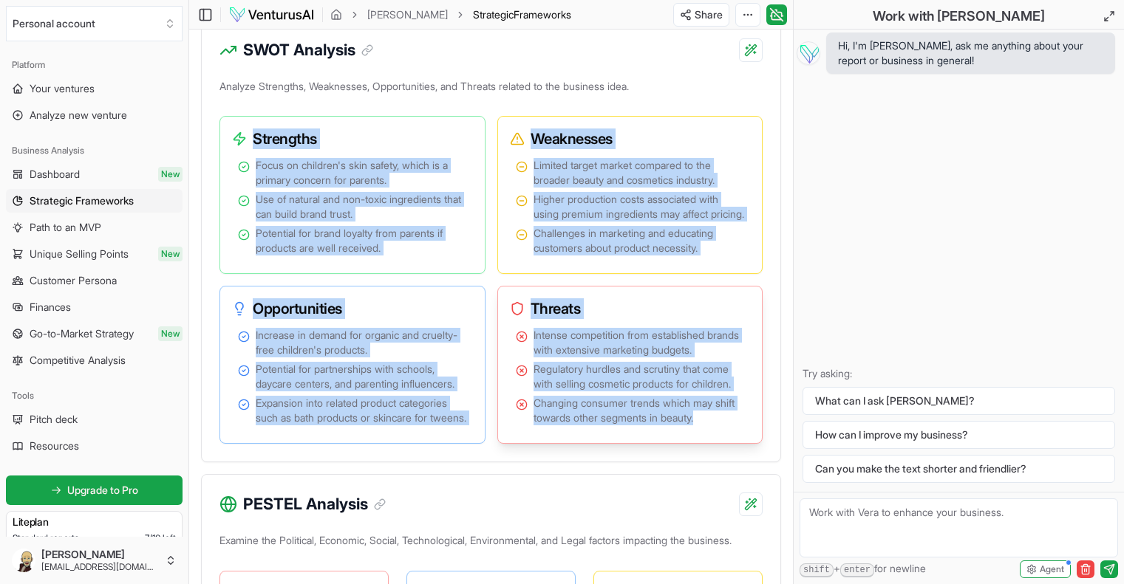
drag, startPoint x: 254, startPoint y: 140, endPoint x: 737, endPoint y: 459, distance: 579.0
click at [737, 444] on div "Strengths Focus on children's skin safety, which is a primary concern for paren…" at bounding box center [490, 280] width 543 height 328
copy div "Strengths Focus on children's skin safety, which is a primary concern for paren…"
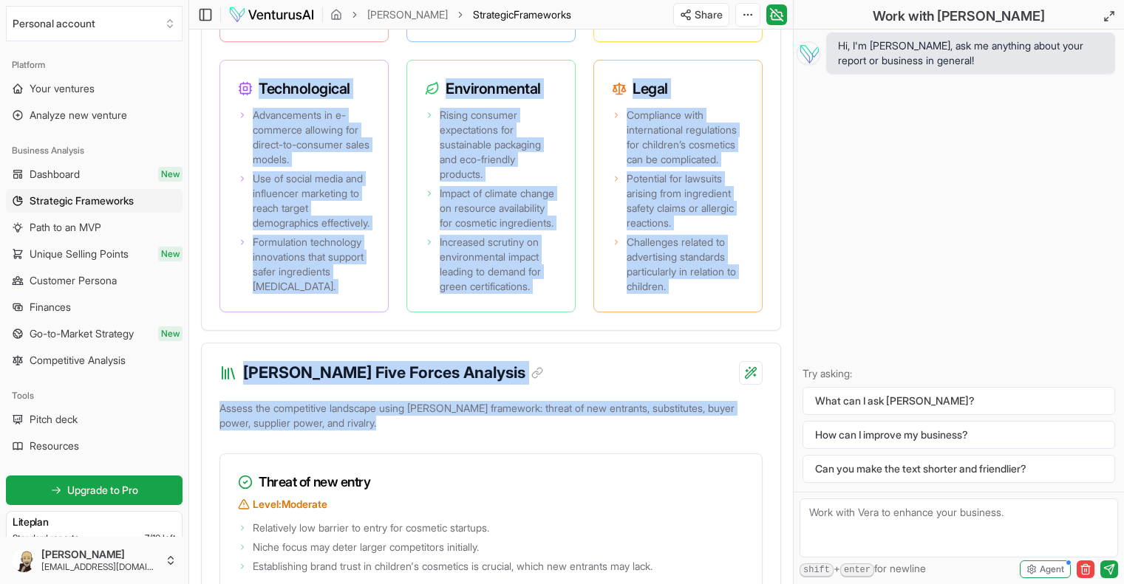
scroll to position [1808, 0]
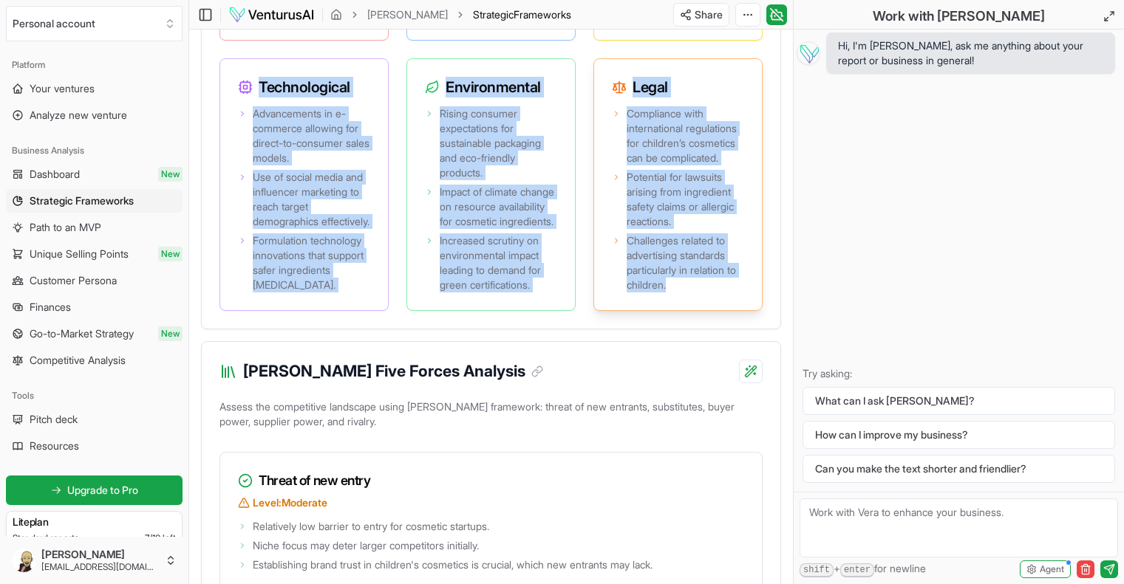
drag, startPoint x: 259, startPoint y: 97, endPoint x: 681, endPoint y: 404, distance: 522.5
click at [681, 311] on div "Political Regulation surrounding cosmetic products, especially those aimed at c…" at bounding box center [490, 57] width 543 height 508
copy div "Political Regulation surrounding cosmetic products, especially those aimed at c…"
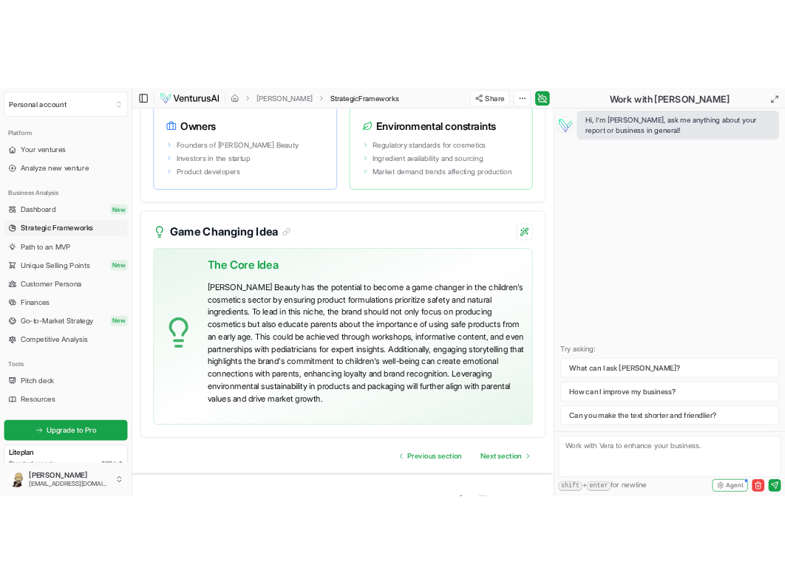
scroll to position [3584, 0]
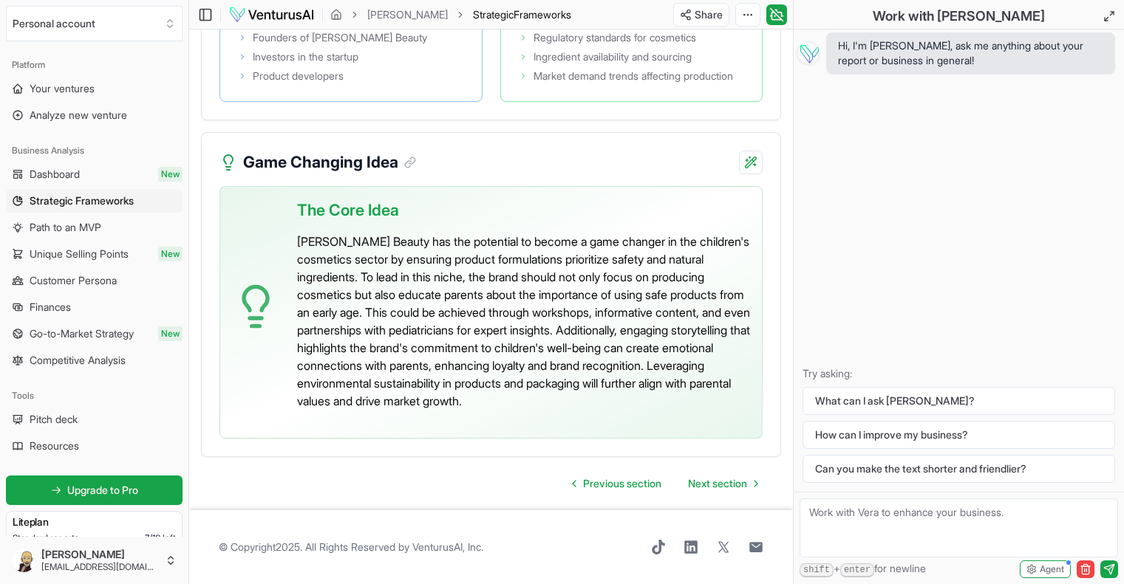
click at [708, 404] on p "[PERSON_NAME] Beauty has the potential to become a game changer in the children…" at bounding box center [523, 321] width 453 height 177
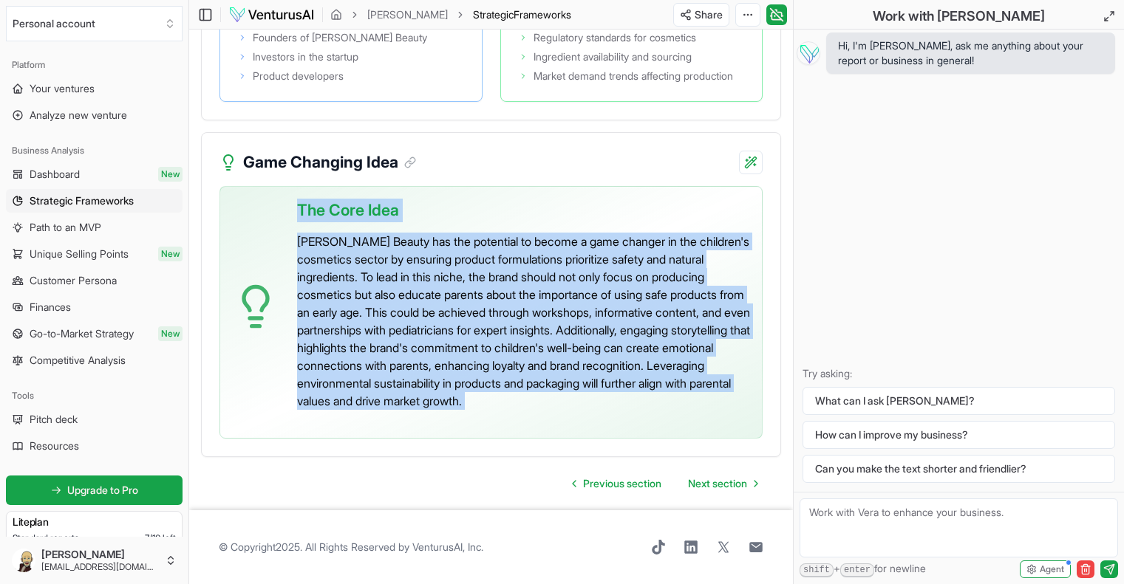
drag, startPoint x: 708, startPoint y: 404, endPoint x: 296, endPoint y: 213, distance: 453.8
click at [296, 213] on div "The Core Idea [PERSON_NAME] Beauty has the potential to become a game changer i…" at bounding box center [490, 312] width 543 height 253
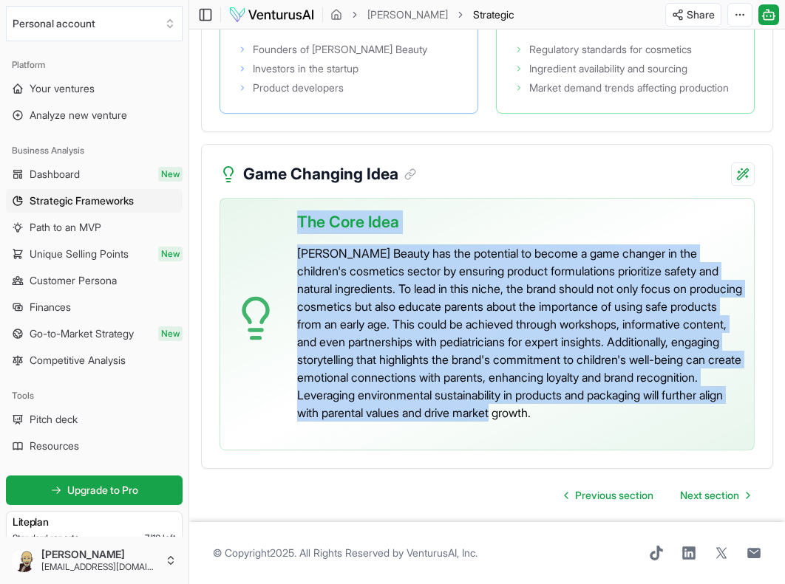
drag, startPoint x: 298, startPoint y: 252, endPoint x: 442, endPoint y: 463, distance: 255.7
click at [442, 438] on div "The Core Idea [PERSON_NAME] Beauty has the potential to become a game changer i…" at bounding box center [519, 318] width 445 height 239
copy div "The Core Idea [PERSON_NAME] Beauty has the potential to become a game changer i…"
click at [64, 90] on span "Your ventures" at bounding box center [62, 88] width 65 height 15
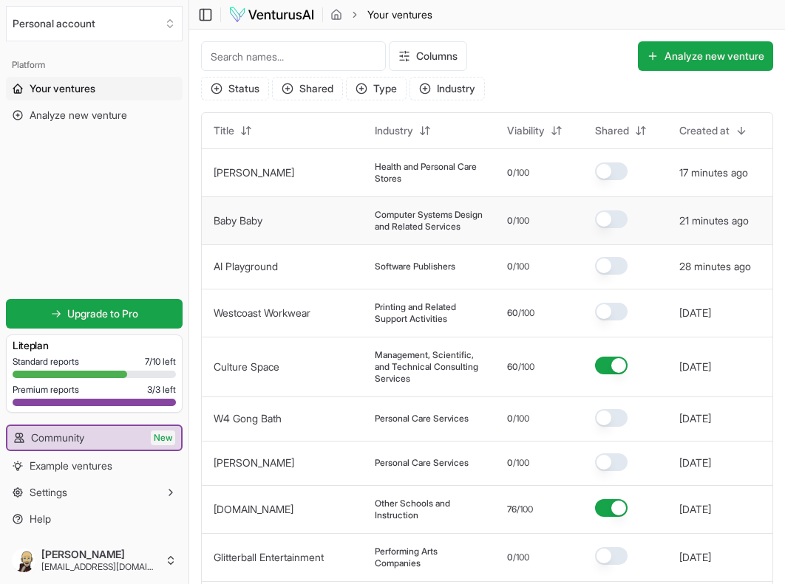
click at [324, 233] on td "Baby Baby" at bounding box center [282, 221] width 161 height 48
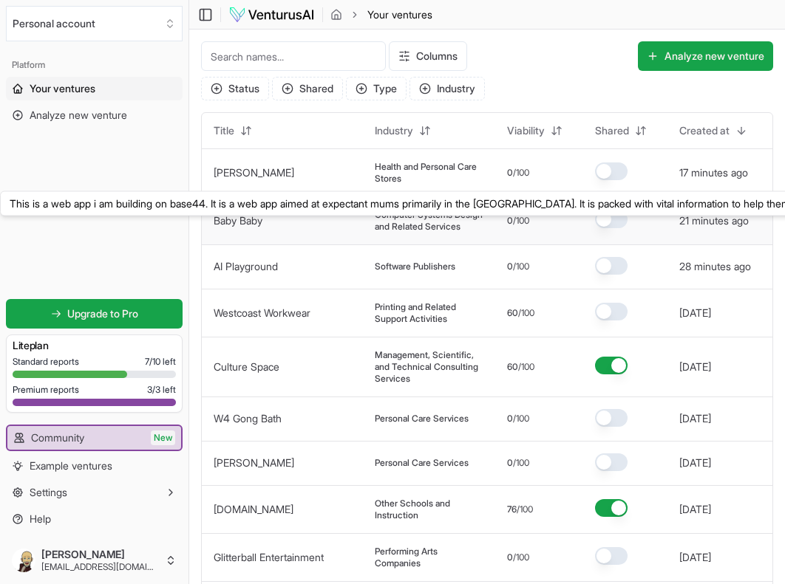
click at [249, 227] on link "Baby Baby" at bounding box center [237, 220] width 49 height 13
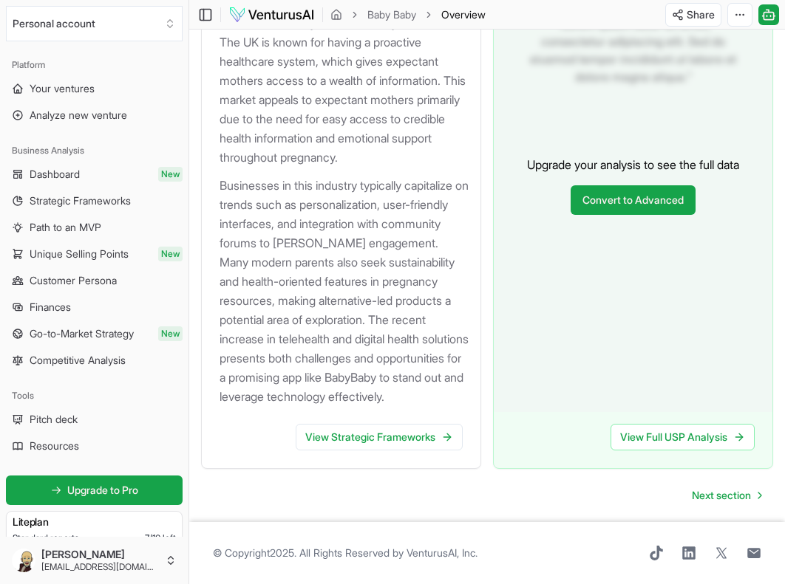
scroll to position [1873, 0]
click at [350, 429] on link "View Strategic Frameworks" at bounding box center [378, 437] width 167 height 27
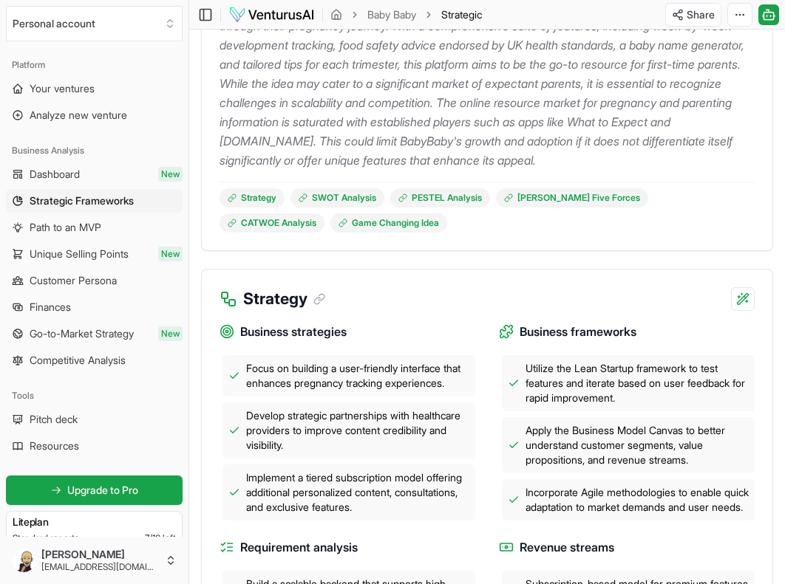
scroll to position [278, 0]
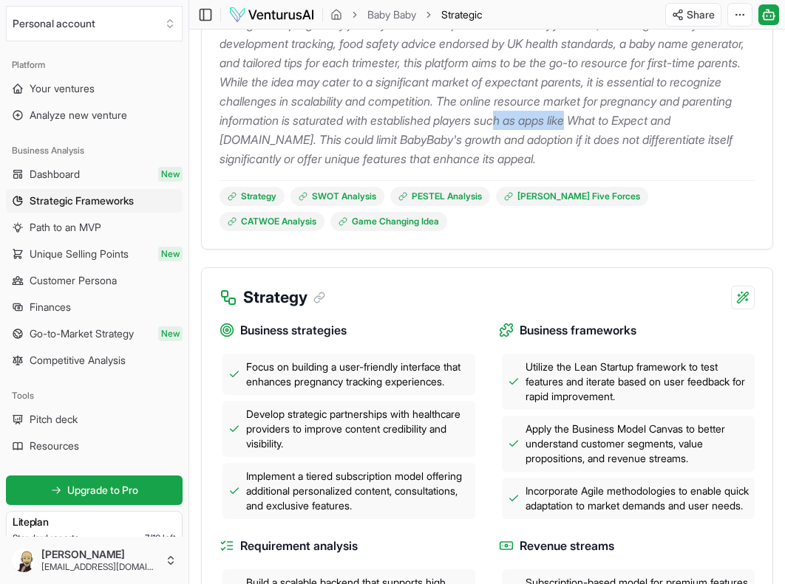
drag, startPoint x: 304, startPoint y: 140, endPoint x: 224, endPoint y: 139, distance: 80.5
click at [224, 139] on p "BabyBaby is a web application designed to support expectant mothers in the [GEO…" at bounding box center [486, 82] width 535 height 173
copy p "What to Expect"
